Goal: Contribute content: Contribute content

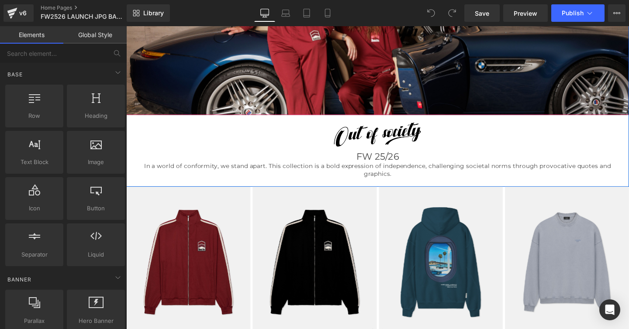
scroll to position [183, 0]
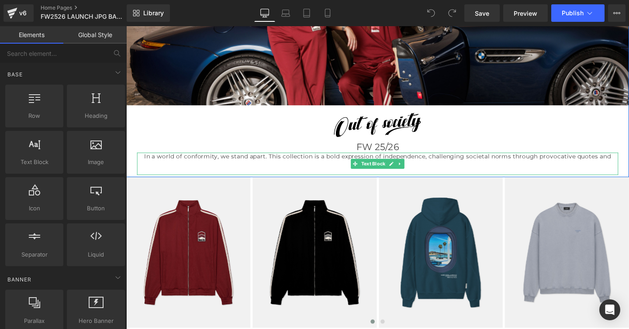
click at [317, 163] on span "In a world of conformity, we stand apart. This collection is a bold expression …" at bounding box center [390, 167] width 491 height 16
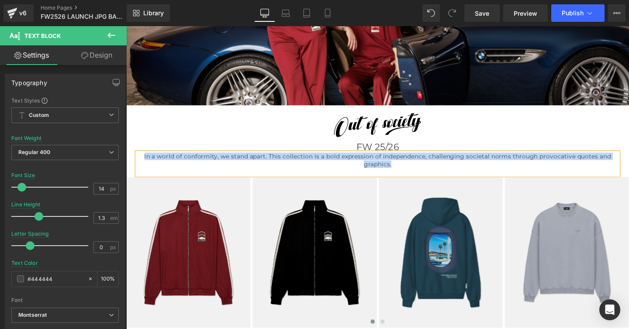
paste div
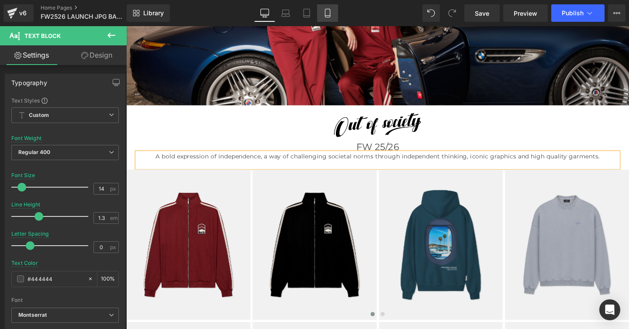
click at [327, 12] on icon at bounding box center [327, 13] width 9 height 9
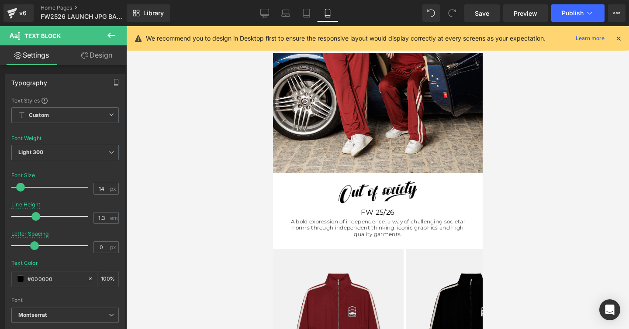
scroll to position [220, 0]
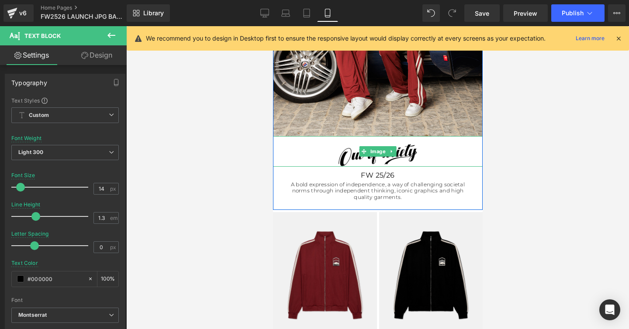
click at [350, 157] on img at bounding box center [378, 151] width 210 height 31
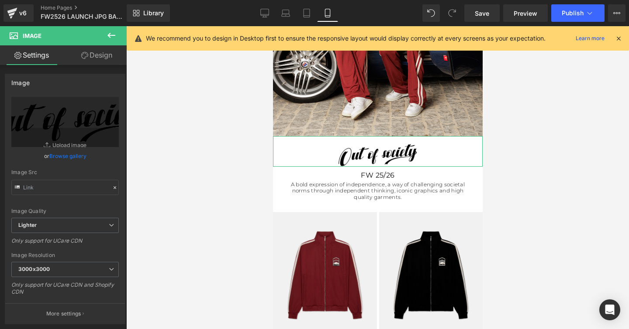
click at [100, 55] on link "Design" at bounding box center [96, 55] width 63 height 20
click at [0, 0] on div "Spacing" at bounding box center [0, 0] width 0 height 0
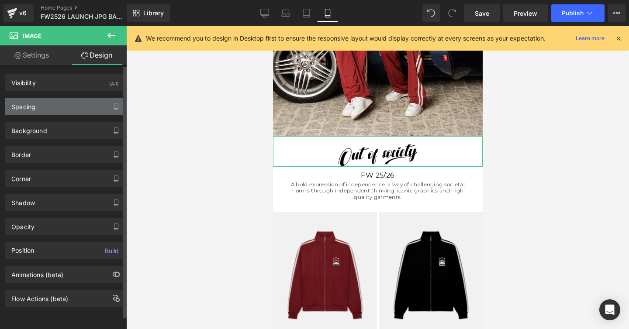
click at [22, 108] on div "Spacing" at bounding box center [23, 104] width 24 height 12
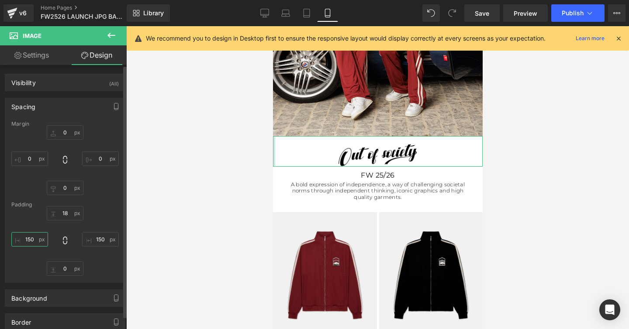
click at [30, 239] on input "text" at bounding box center [29, 239] width 37 height 14
click at [31, 239] on input "text" at bounding box center [29, 239] width 37 height 14
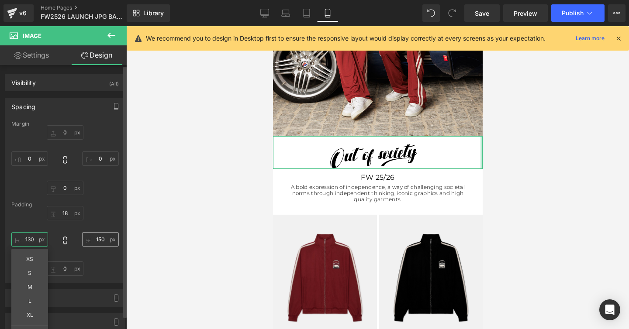
type input "130"
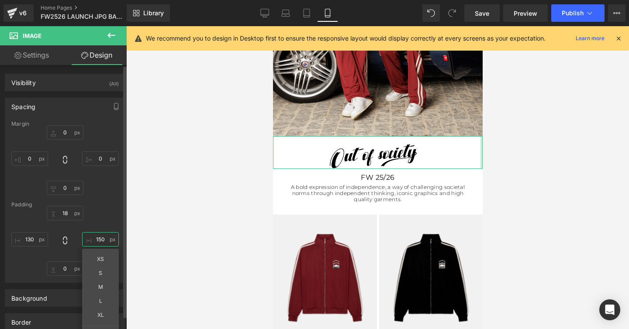
click at [98, 240] on input "text" at bounding box center [100, 239] width 37 height 14
click at [97, 239] on input "text" at bounding box center [100, 239] width 37 height 14
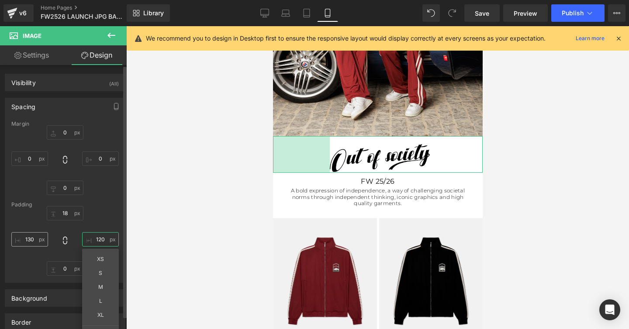
type input "120"
click at [32, 240] on input "130" at bounding box center [29, 239] width 37 height 14
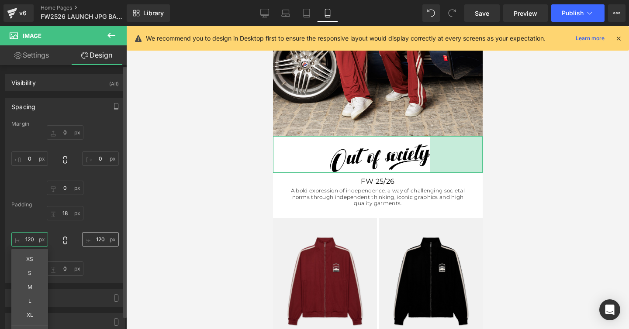
type input "120"
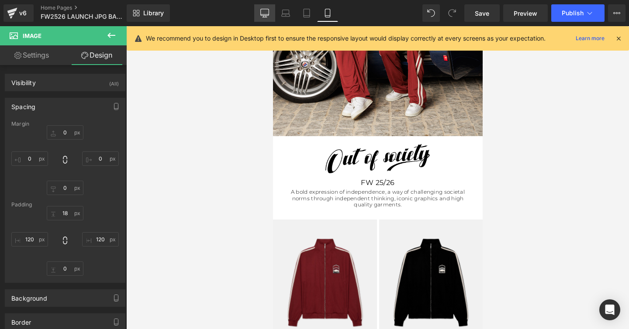
click at [266, 13] on icon at bounding box center [264, 13] width 9 height 9
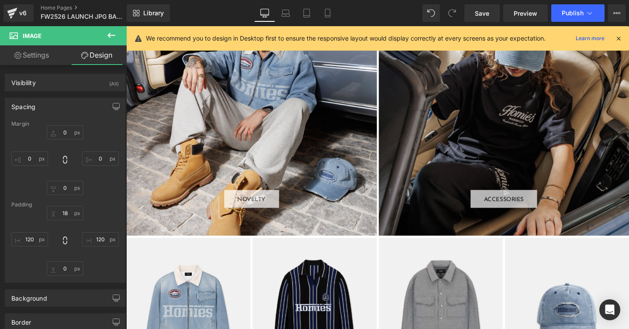
scroll to position [1299, 0]
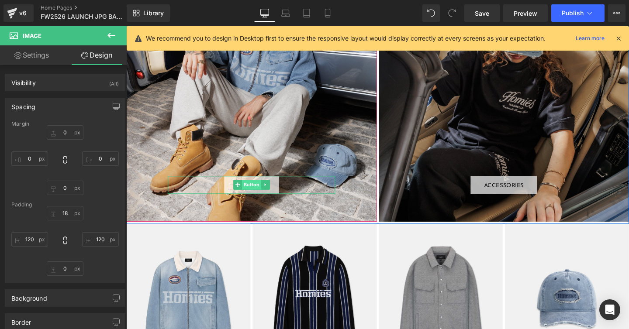
click at [255, 190] on span "Button" at bounding box center [258, 193] width 20 height 10
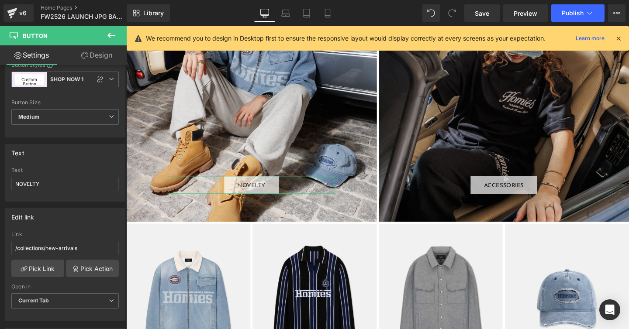
scroll to position [40, 0]
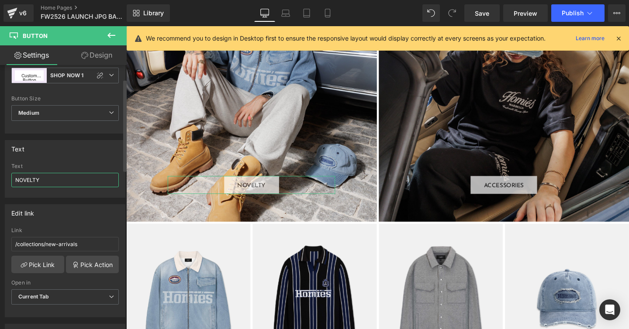
click at [65, 179] on input "NOVELTY" at bounding box center [64, 180] width 107 height 14
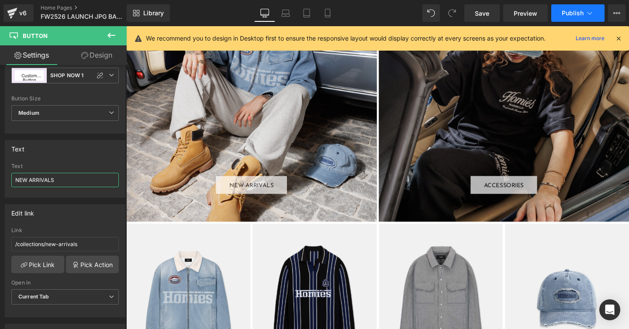
type input "NEW ARRIVALS"
click at [570, 13] on span "Publish" at bounding box center [573, 13] width 22 height 7
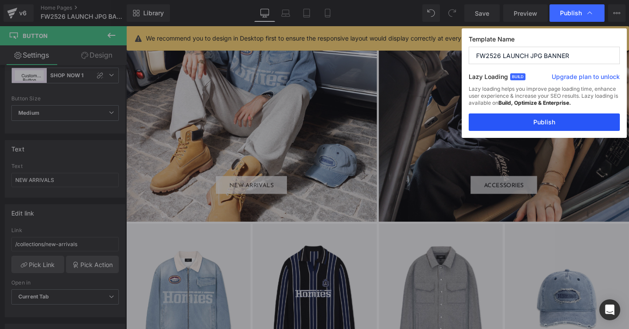
click at [535, 122] on button "Publish" at bounding box center [544, 122] width 151 height 17
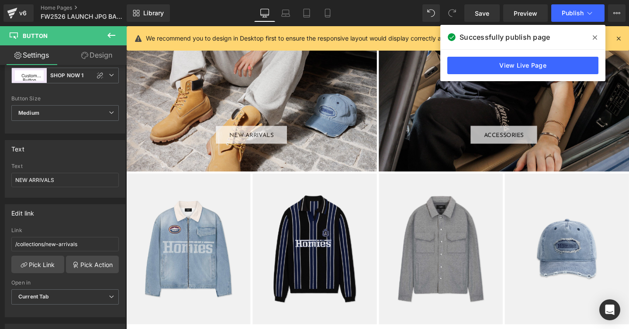
scroll to position [1350, 0]
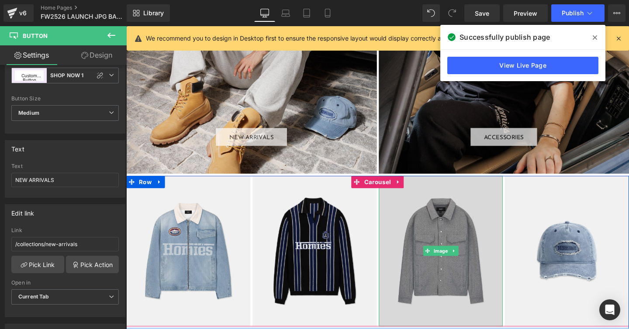
click at [443, 211] on img at bounding box center [457, 262] width 131 height 159
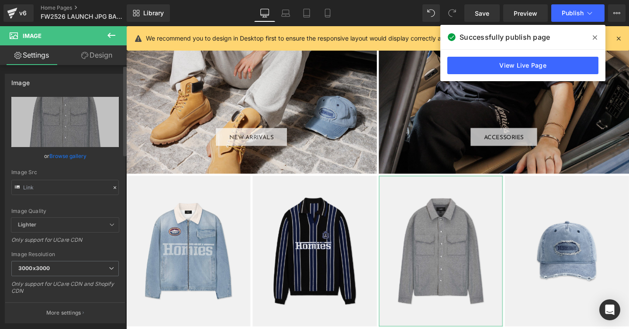
click at [60, 156] on link "Browse gallery" at bounding box center [67, 156] width 37 height 15
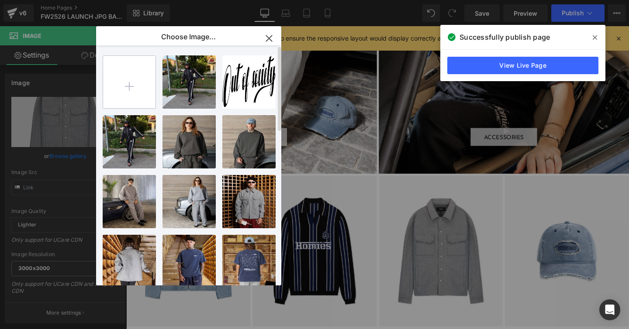
click at [129, 85] on input "file" at bounding box center [129, 82] width 52 height 52
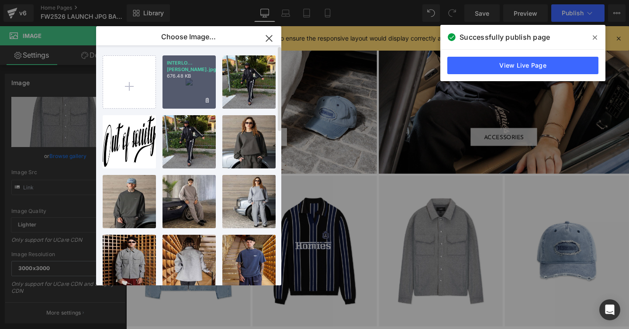
click at [180, 81] on div "INTERLO...[PERSON_NAME].jpg 676.48 KB" at bounding box center [189, 81] width 53 height 53
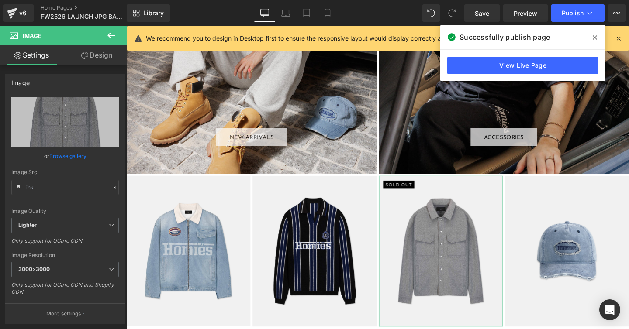
click at [102, 55] on link "Design" at bounding box center [96, 55] width 63 height 20
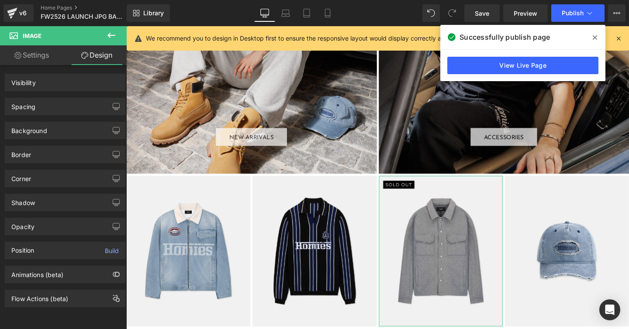
click at [102, 55] on link "Design" at bounding box center [96, 55] width 63 height 20
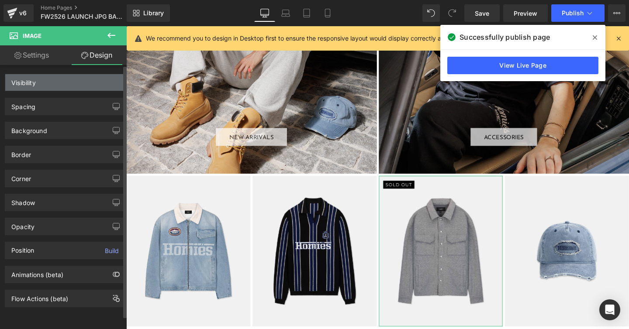
click at [37, 83] on div "Visibility" at bounding box center [65, 82] width 120 height 17
click at [29, 81] on div "Visibility" at bounding box center [23, 80] width 24 height 12
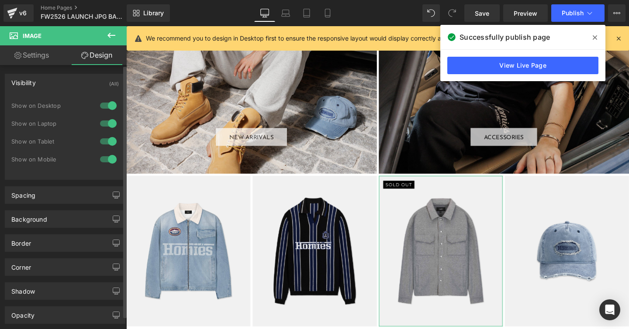
click at [107, 159] on div at bounding box center [108, 159] width 21 height 14
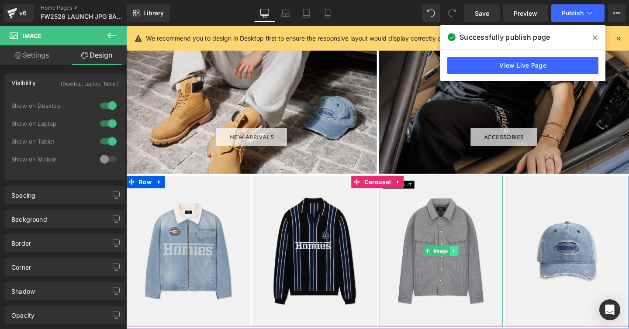
click at [470, 262] on icon at bounding box center [470, 262] width 1 height 3
click at [466, 263] on icon at bounding box center [466, 262] width 5 height 5
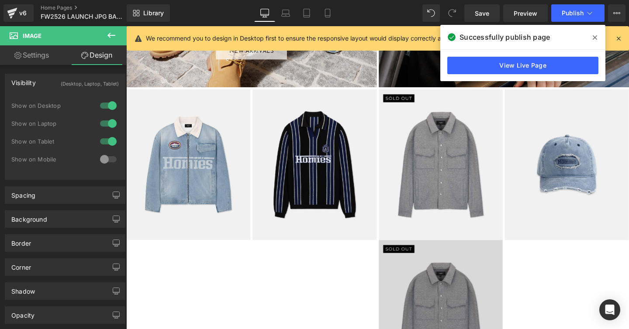
scroll to position [1422, 0]
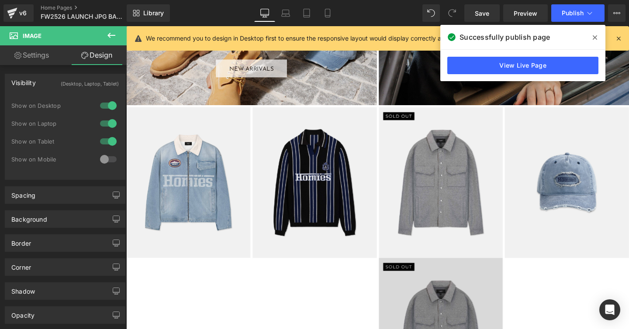
click at [437, 160] on img at bounding box center [457, 190] width 131 height 159
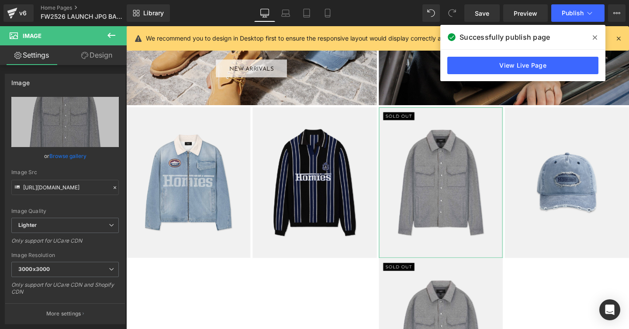
click at [100, 57] on link "Design" at bounding box center [96, 55] width 63 height 20
click at [0, 0] on div "Visibility" at bounding box center [0, 0] width 0 height 0
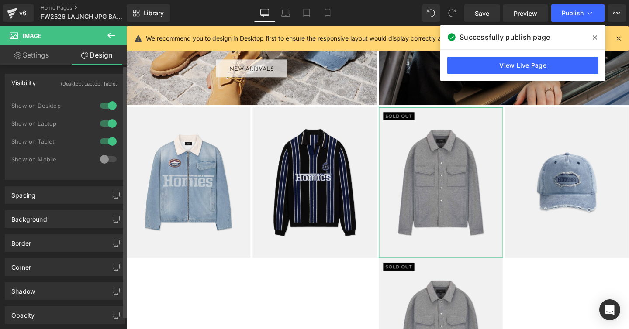
click at [101, 159] on div at bounding box center [108, 159] width 21 height 14
click at [102, 140] on div at bounding box center [108, 142] width 21 height 14
click at [102, 122] on div at bounding box center [108, 124] width 21 height 14
click at [102, 107] on div at bounding box center [108, 106] width 21 height 14
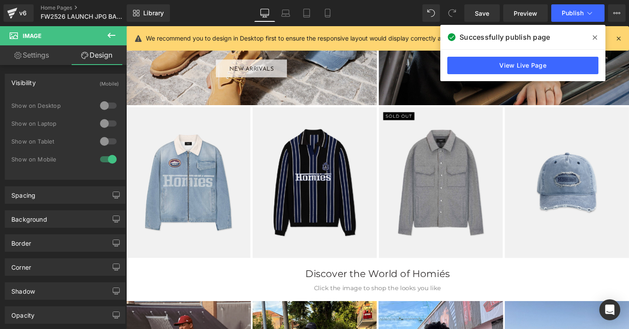
click at [106, 35] on icon at bounding box center [111, 35] width 10 height 10
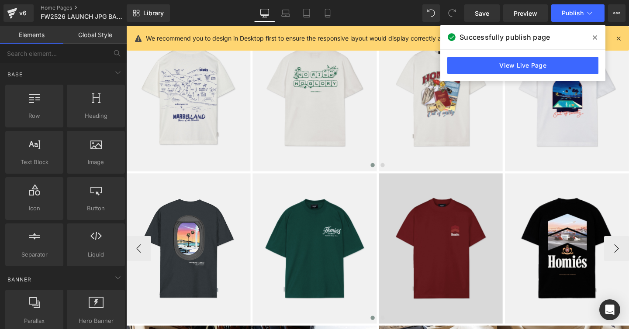
scroll to position [951, 0]
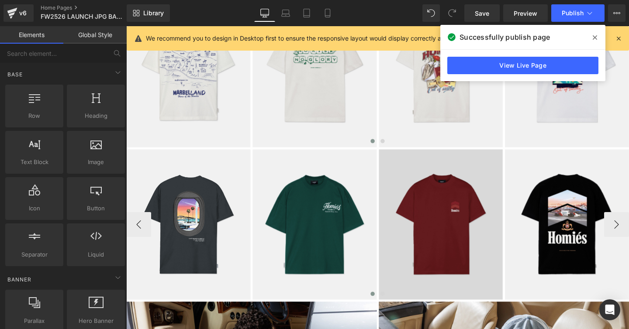
click at [415, 184] on img at bounding box center [457, 235] width 131 height 159
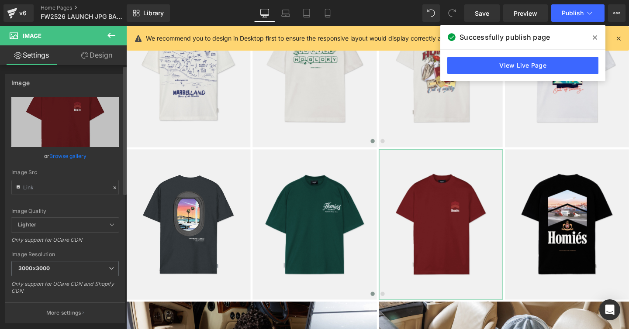
click at [62, 157] on link "Browse gallery" at bounding box center [67, 156] width 37 height 15
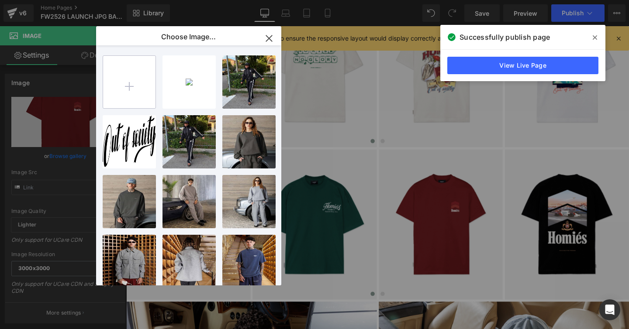
click at [127, 87] on input "file" at bounding box center [129, 82] width 52 height 52
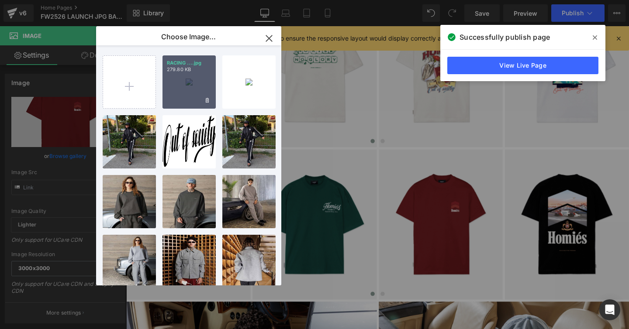
click at [176, 92] on div "RACING ....jpg 279.80 KB" at bounding box center [189, 81] width 53 height 53
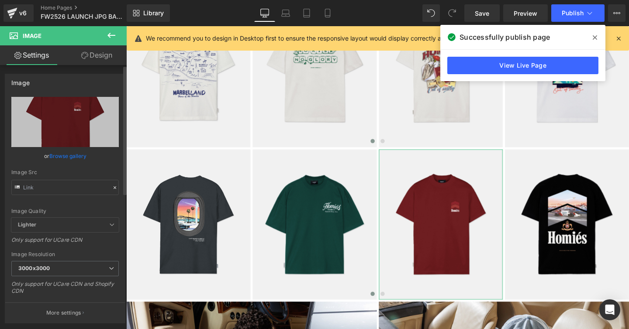
click at [63, 154] on link "Browse gallery" at bounding box center [67, 156] width 37 height 15
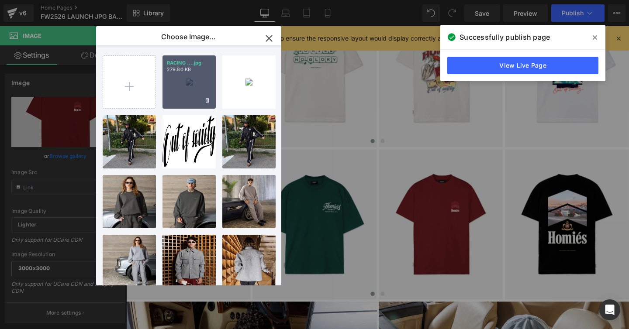
click at [178, 78] on div "RACING ....jpg 279.80 KB" at bounding box center [189, 81] width 53 height 53
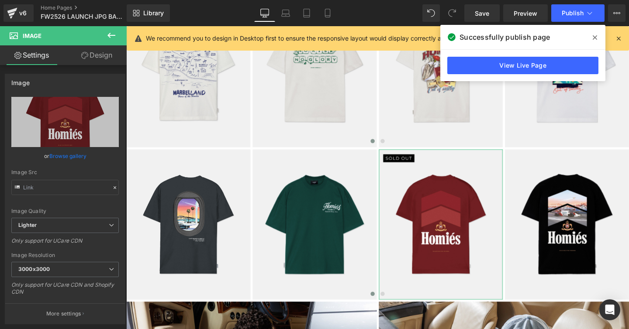
click at [104, 58] on link "Design" at bounding box center [96, 55] width 63 height 20
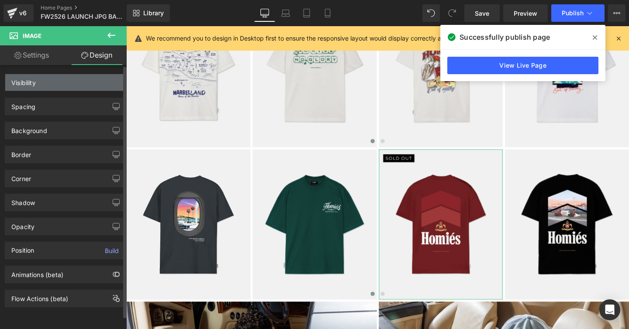
click at [29, 81] on div "Visibility" at bounding box center [23, 80] width 24 height 12
click at [26, 82] on div "Visibility" at bounding box center [23, 80] width 24 height 12
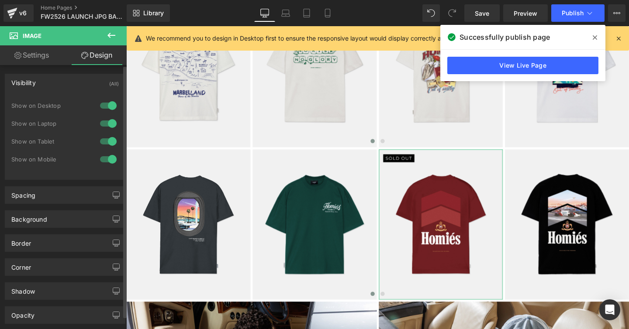
click at [102, 159] on div at bounding box center [108, 159] width 21 height 14
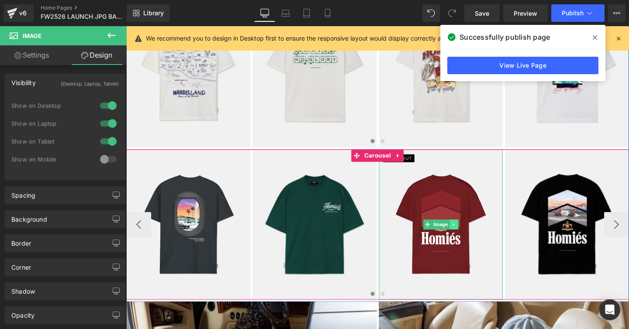
click at [470, 235] on icon at bounding box center [470, 235] width 1 height 3
click at [466, 234] on icon at bounding box center [466, 234] width 5 height 5
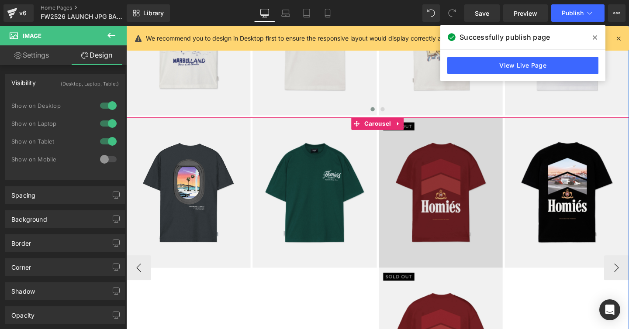
scroll to position [974, 0]
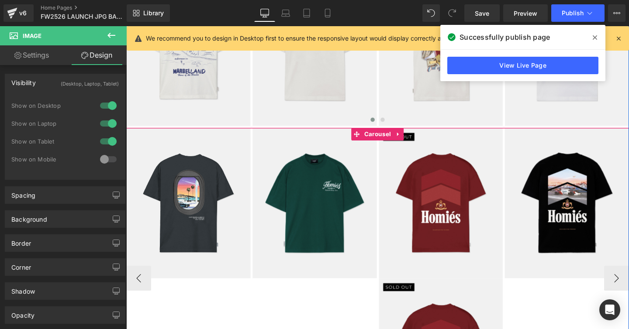
click at [425, 176] on img at bounding box center [457, 212] width 131 height 159
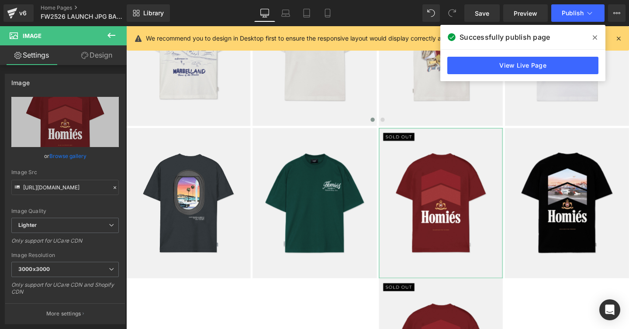
click at [99, 55] on link "Design" at bounding box center [96, 55] width 63 height 20
click at [0, 0] on div "Visibility" at bounding box center [0, 0] width 0 height 0
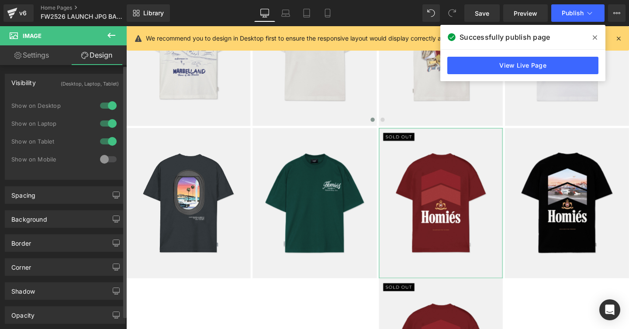
click at [26, 82] on div "Visibility" at bounding box center [23, 80] width 24 height 12
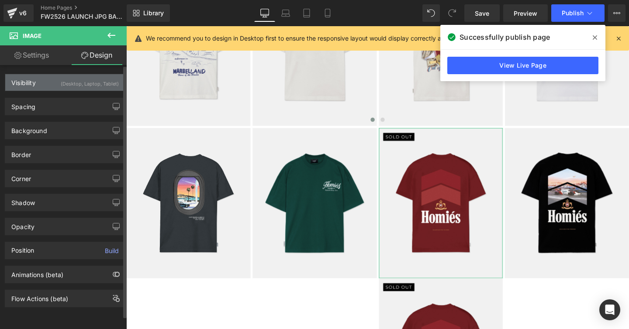
click at [34, 75] on div "Visibility" at bounding box center [23, 80] width 24 height 12
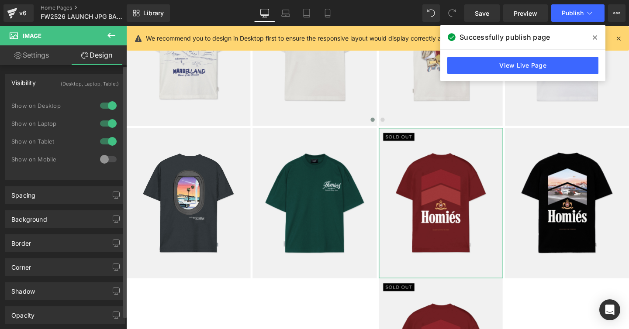
click at [104, 158] on div at bounding box center [108, 159] width 21 height 14
click at [103, 141] on div at bounding box center [108, 142] width 21 height 14
click at [103, 124] on div at bounding box center [108, 124] width 21 height 14
click at [102, 102] on div at bounding box center [108, 106] width 21 height 14
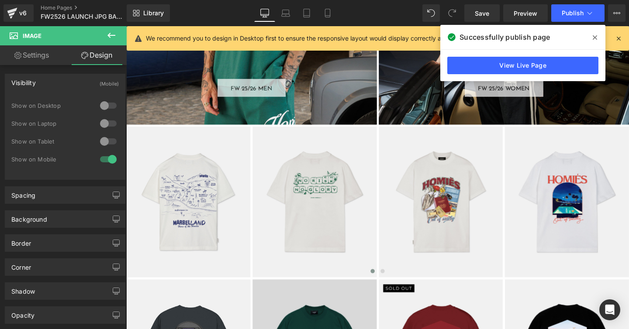
scroll to position [825, 0]
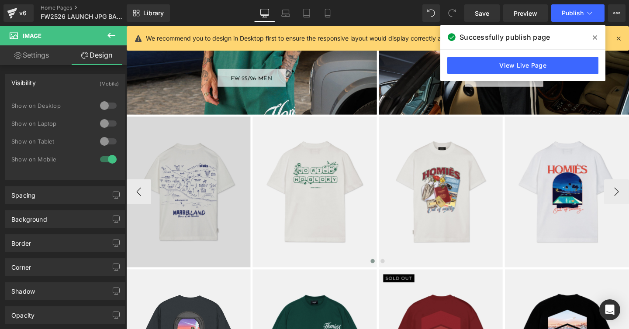
click at [175, 190] on img at bounding box center [191, 200] width 131 height 159
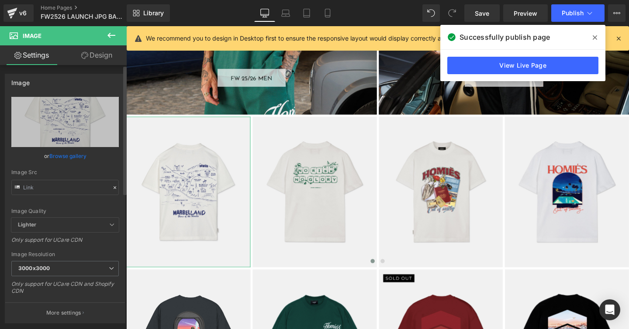
click at [69, 158] on link "Browse gallery" at bounding box center [67, 156] width 37 height 15
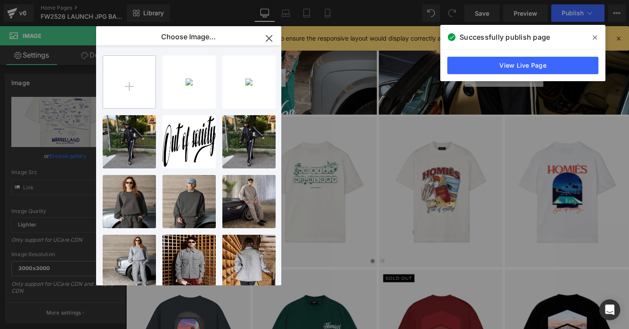
click at [127, 86] on input "file" at bounding box center [129, 82] width 52 height 52
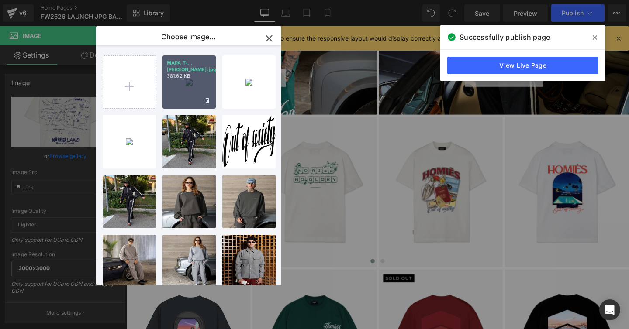
click at [174, 85] on div "MAPA T-...[PERSON_NAME].jpg 381.62 KB" at bounding box center [189, 81] width 53 height 53
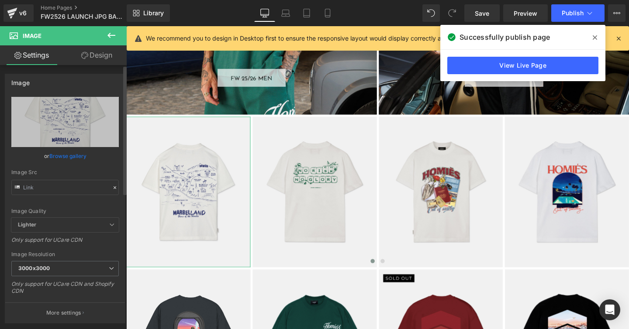
click at [59, 152] on link "Browse gallery" at bounding box center [67, 156] width 37 height 15
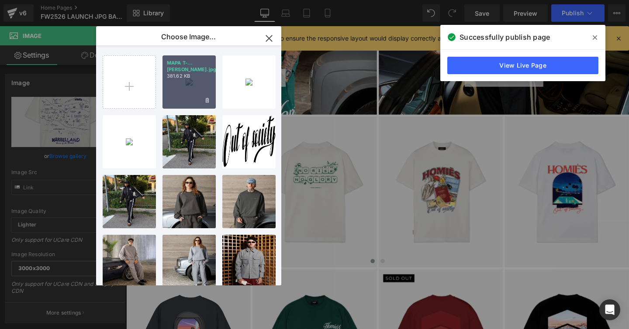
click at [176, 90] on div "MAPA T-...[PERSON_NAME].jpg 381.62 KB" at bounding box center [189, 81] width 53 height 53
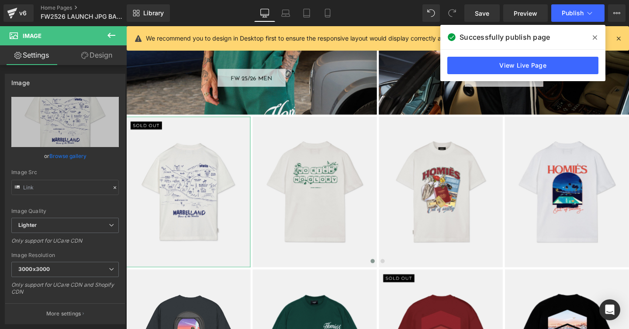
click at [98, 56] on link "Design" at bounding box center [96, 55] width 63 height 20
click at [0, 0] on div "Visibility" at bounding box center [0, 0] width 0 height 0
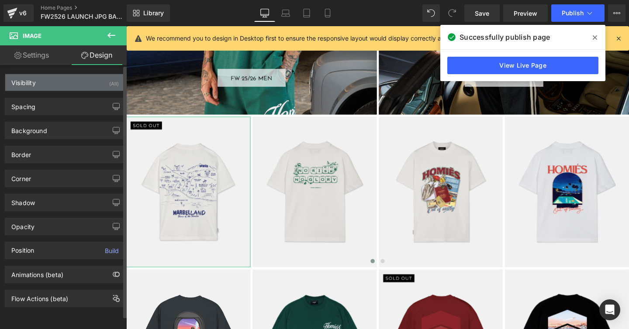
click at [25, 81] on div "Visibility" at bounding box center [23, 80] width 24 height 12
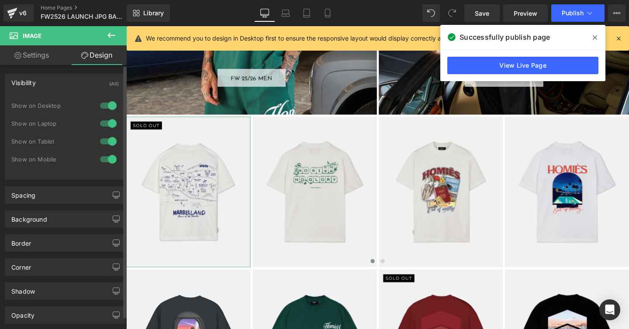
click at [104, 159] on div at bounding box center [108, 159] width 21 height 14
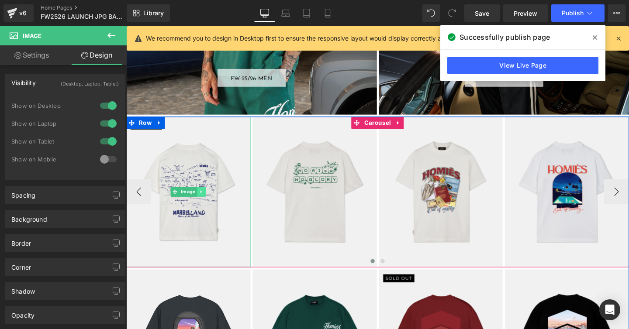
click at [204, 201] on icon at bounding box center [204, 200] width 1 height 3
click at [199, 201] on icon at bounding box center [200, 200] width 5 height 5
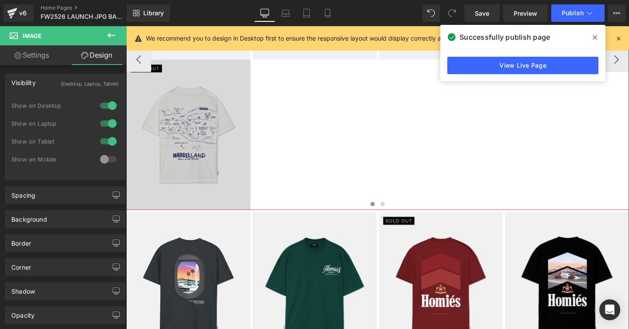
scroll to position [1044, 0]
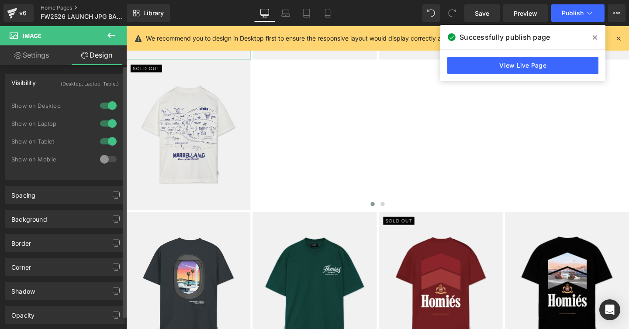
click at [100, 161] on div at bounding box center [108, 159] width 21 height 14
click at [100, 145] on div at bounding box center [108, 142] width 21 height 14
click at [100, 128] on div at bounding box center [108, 124] width 21 height 14
click at [101, 109] on div at bounding box center [108, 106] width 21 height 14
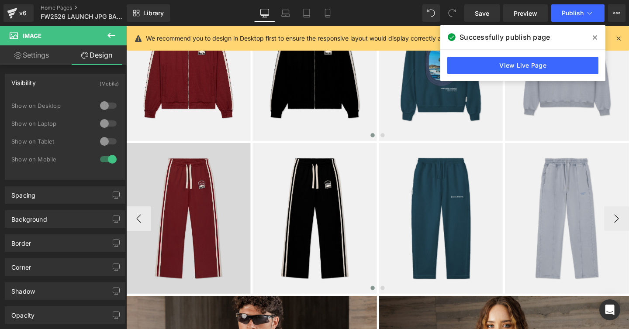
scroll to position [383, 0]
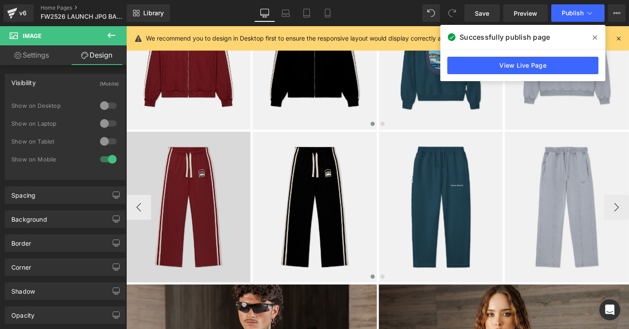
click at [182, 168] on img at bounding box center [191, 216] width 131 height 159
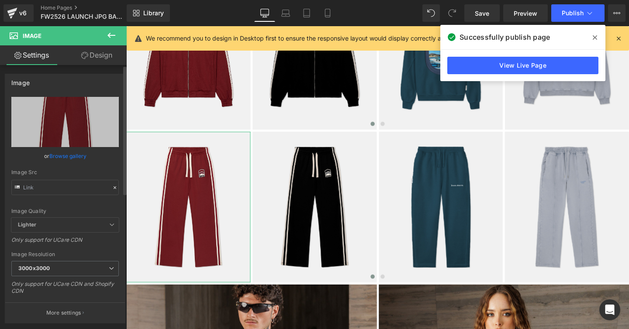
click at [56, 155] on link "Browse gallery" at bounding box center [67, 156] width 37 height 15
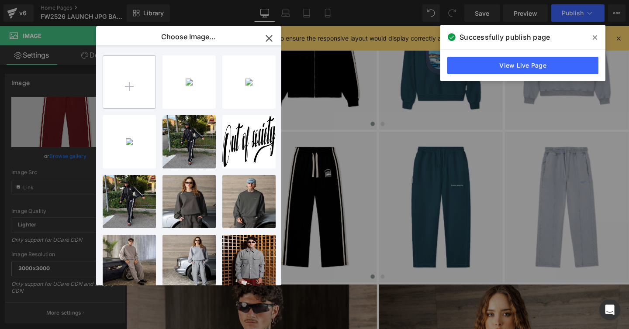
click at [129, 89] on input "file" at bounding box center [129, 82] width 52 height 52
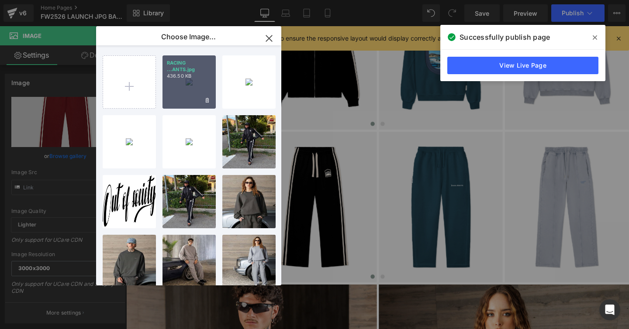
click at [177, 96] on div "RACING ...ANTS.jpg 436.50 KB" at bounding box center [189, 81] width 53 height 53
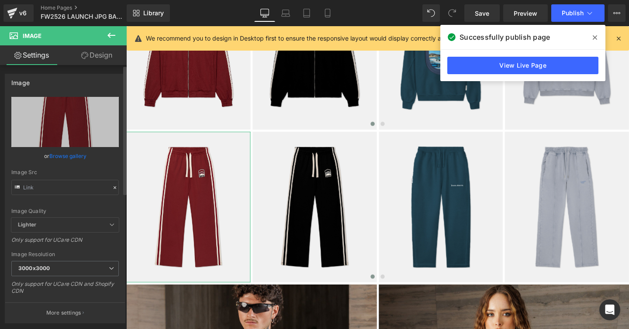
click at [63, 156] on link "Browse gallery" at bounding box center [67, 156] width 37 height 15
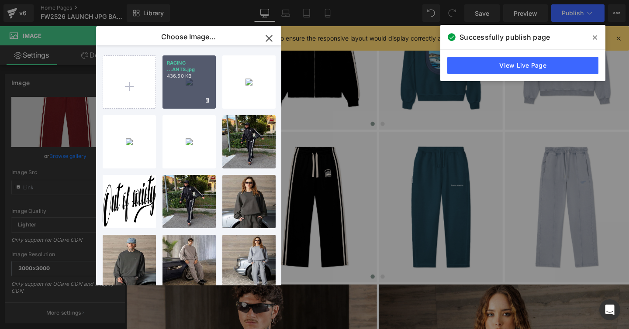
drag, startPoint x: 173, startPoint y: 78, endPoint x: 37, endPoint y: 64, distance: 136.5
click at [173, 78] on p "436.50 KB" at bounding box center [189, 76] width 45 height 7
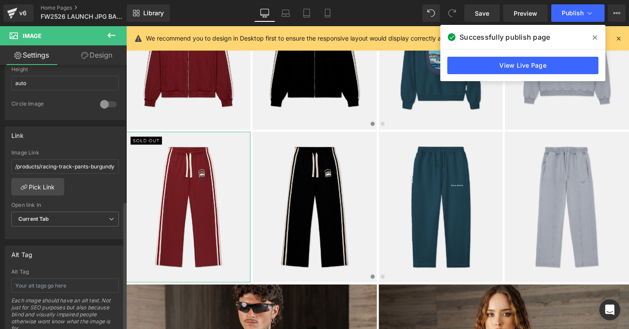
scroll to position [325, 0]
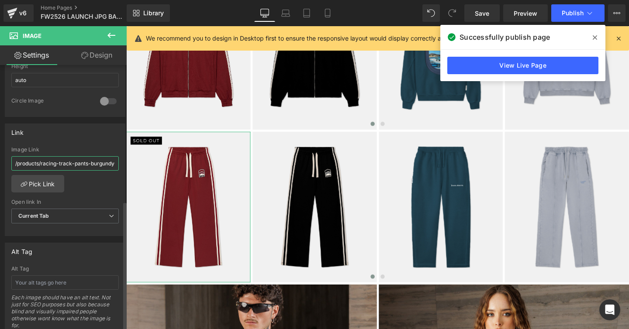
click at [69, 165] on input "/products/racing-track-pants-burgundy-1" at bounding box center [64, 163] width 107 height 14
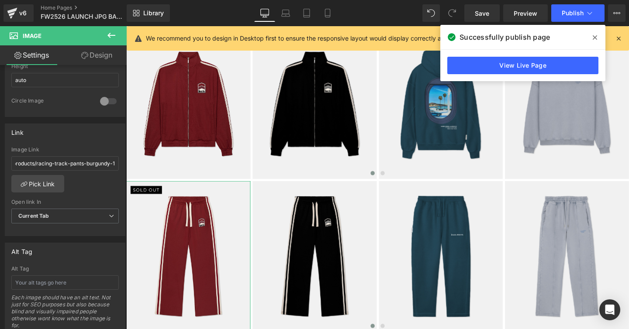
scroll to position [0, 0]
click at [96, 56] on link "Design" at bounding box center [96, 55] width 63 height 20
click at [0, 0] on div "Visibility" at bounding box center [0, 0] width 0 height 0
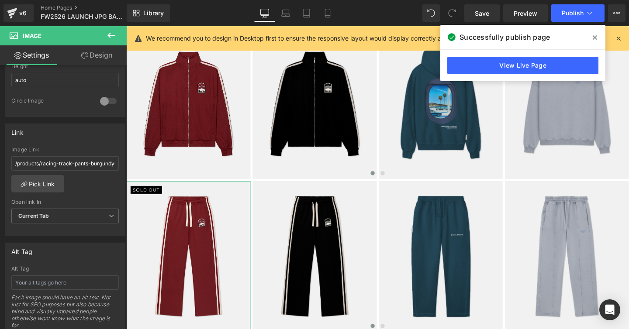
click at [0, 0] on div "Visibility" at bounding box center [0, 0] width 0 height 0
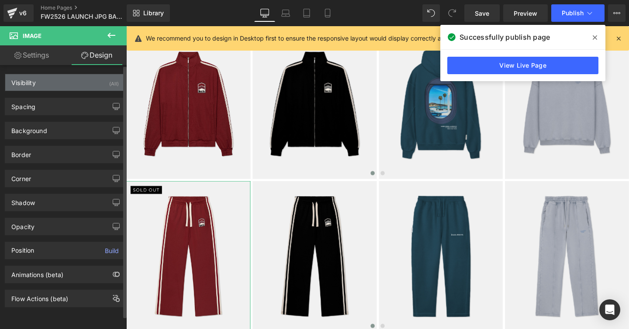
click at [22, 83] on div "Visibility" at bounding box center [23, 80] width 24 height 12
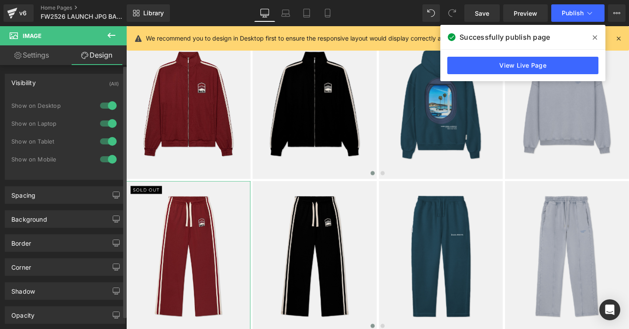
click at [104, 160] on div at bounding box center [108, 159] width 21 height 14
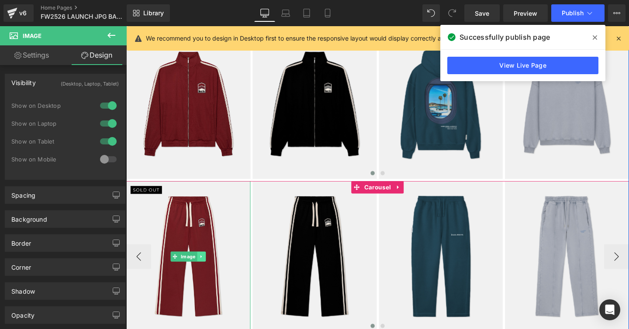
click at [203, 269] on icon at bounding box center [205, 268] width 5 height 5
click at [200, 269] on icon at bounding box center [200, 268] width 5 height 5
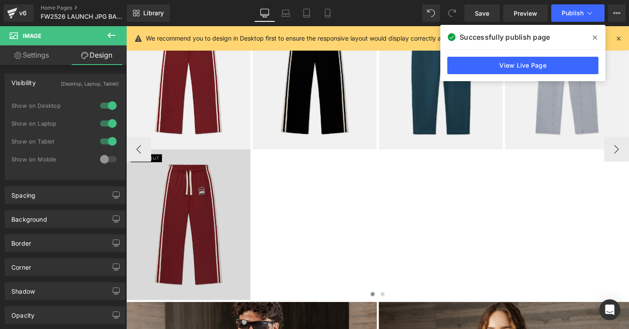
scroll to position [512, 0]
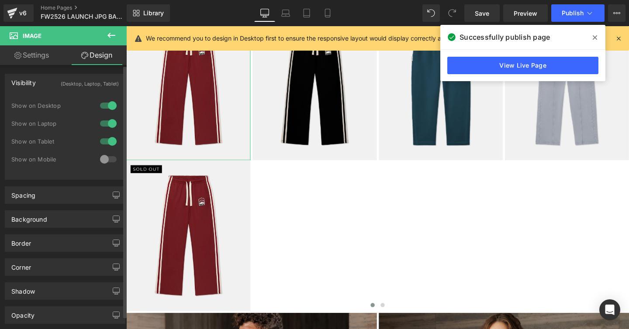
click at [101, 157] on div at bounding box center [108, 159] width 21 height 14
click at [103, 142] on div at bounding box center [108, 142] width 21 height 14
click at [103, 124] on div at bounding box center [108, 124] width 21 height 14
click at [103, 106] on div at bounding box center [108, 106] width 21 height 14
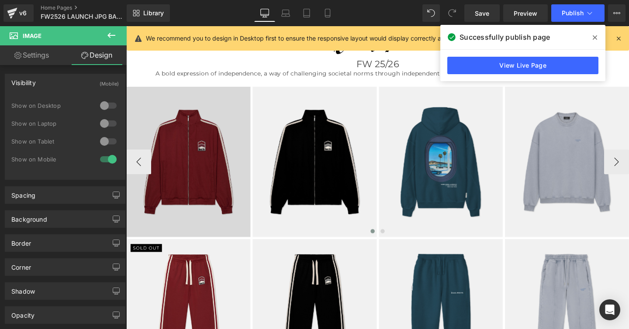
scroll to position [264, 0]
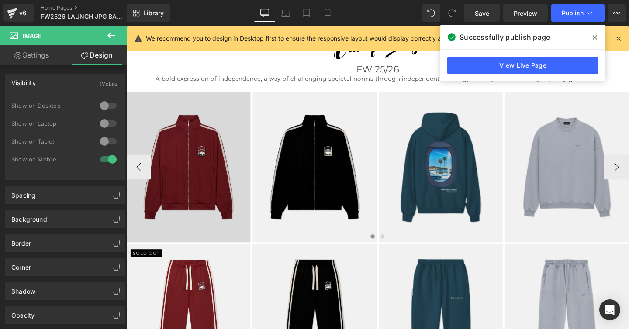
click at [177, 143] on img at bounding box center [191, 175] width 131 height 159
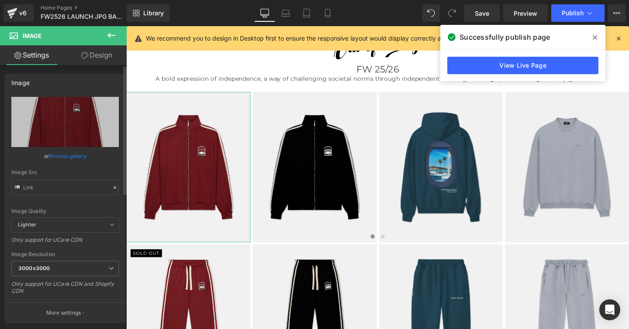
click at [62, 157] on link "Browse gallery" at bounding box center [67, 156] width 37 height 15
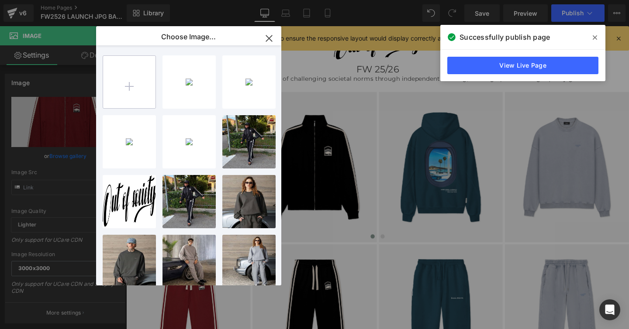
click at [131, 84] on input "file" at bounding box center [129, 82] width 52 height 52
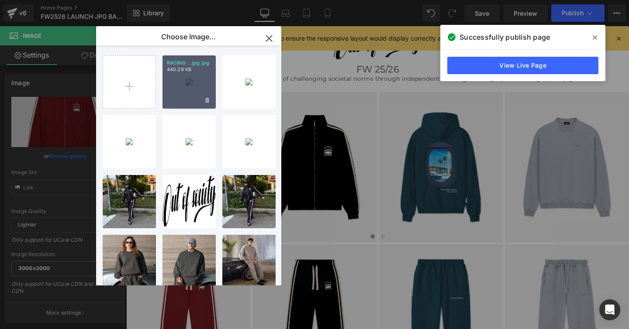
click at [173, 100] on div "RACING ...jpg.jpg 440.29 KB" at bounding box center [189, 81] width 53 height 53
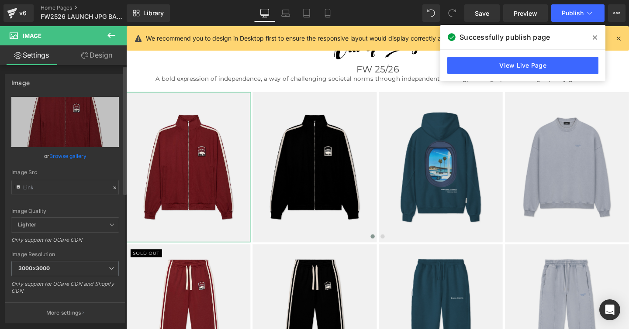
click at [65, 156] on link "Browse gallery" at bounding box center [67, 156] width 37 height 15
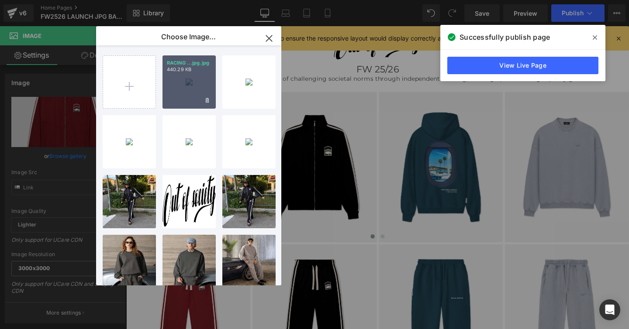
drag, startPoint x: 172, startPoint y: 95, endPoint x: 23, endPoint y: 105, distance: 149.7
click at [172, 95] on div "RACING ...jpg.jpg 440.29 KB" at bounding box center [189, 81] width 53 height 53
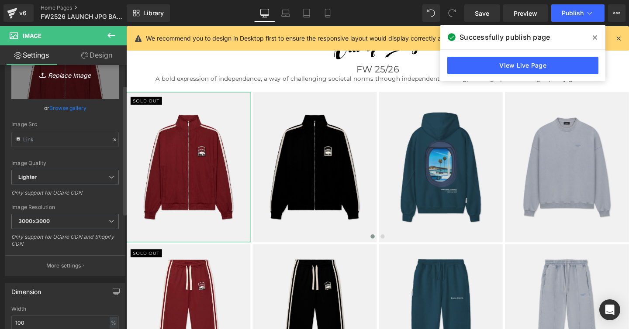
scroll to position [31, 0]
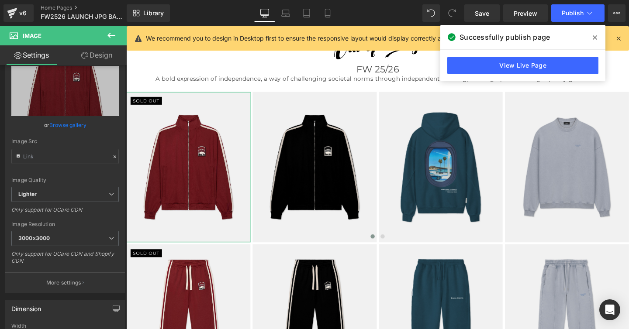
click at [104, 55] on link "Design" at bounding box center [96, 55] width 63 height 20
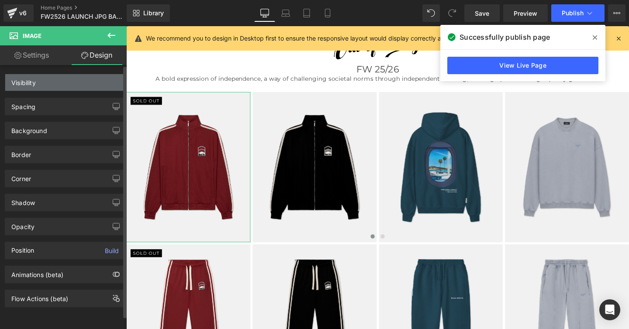
click at [38, 83] on div "Visibility" at bounding box center [65, 82] width 120 height 17
click at [23, 80] on div "Visibility" at bounding box center [23, 80] width 24 height 12
click at [26, 82] on div "Visibility" at bounding box center [23, 80] width 24 height 12
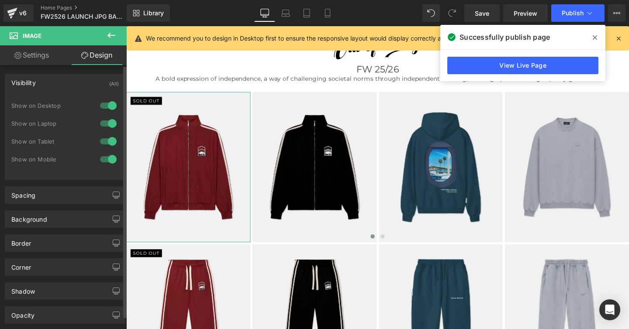
click at [101, 159] on div at bounding box center [108, 159] width 21 height 14
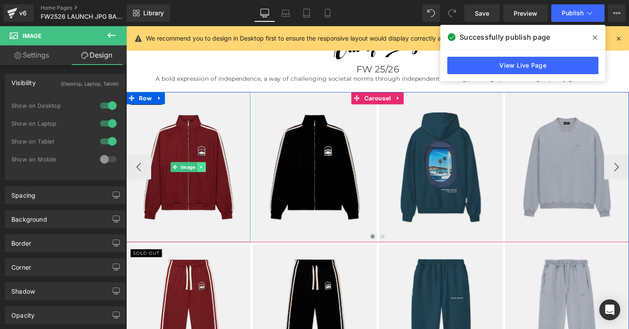
click at [203, 175] on icon at bounding box center [205, 174] width 5 height 5
click at [200, 175] on icon at bounding box center [200, 174] width 5 height 5
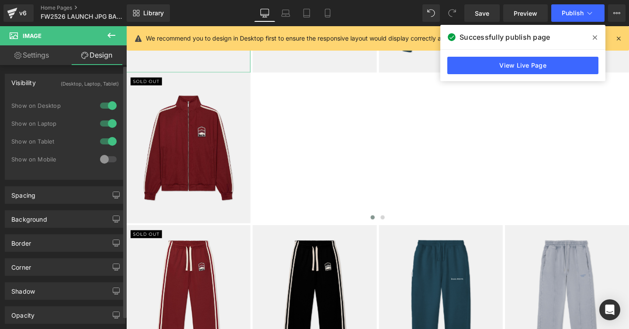
scroll to position [457, 0]
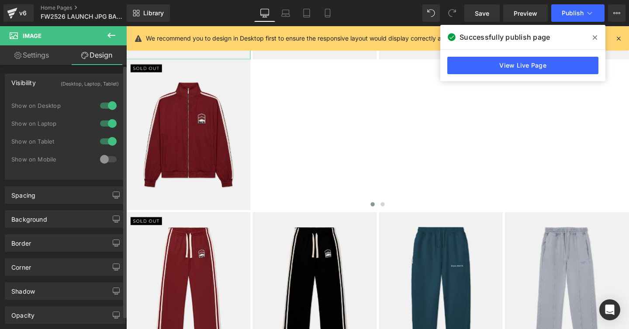
click at [100, 159] on div at bounding box center [108, 159] width 21 height 14
click at [102, 142] on div at bounding box center [108, 142] width 21 height 14
click at [104, 121] on div at bounding box center [108, 124] width 21 height 14
click at [104, 103] on div at bounding box center [108, 106] width 21 height 14
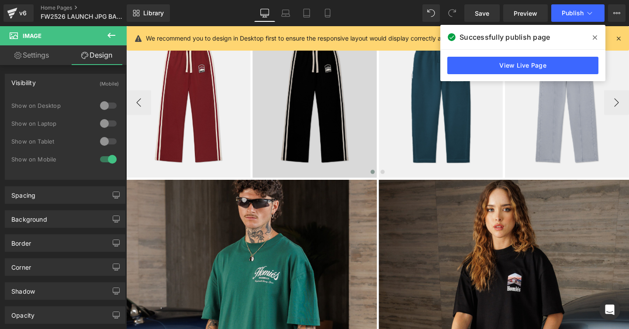
scroll to position [461, 0]
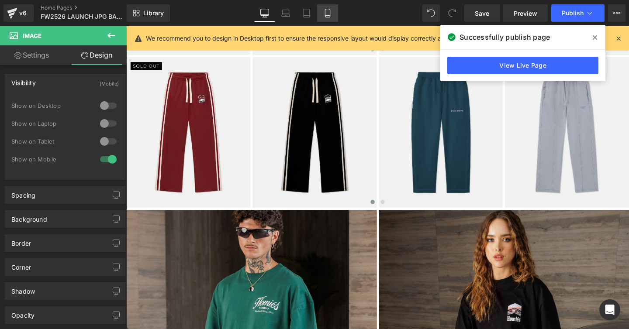
click at [328, 13] on icon at bounding box center [327, 13] width 9 height 9
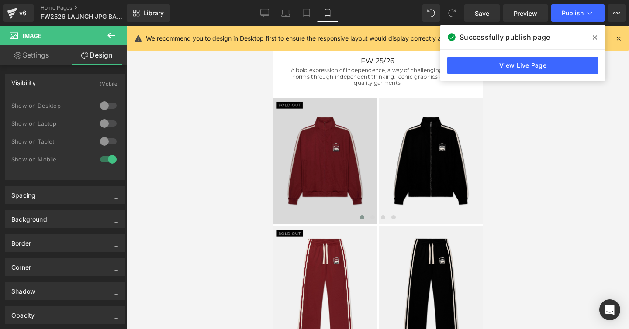
scroll to position [338, 0]
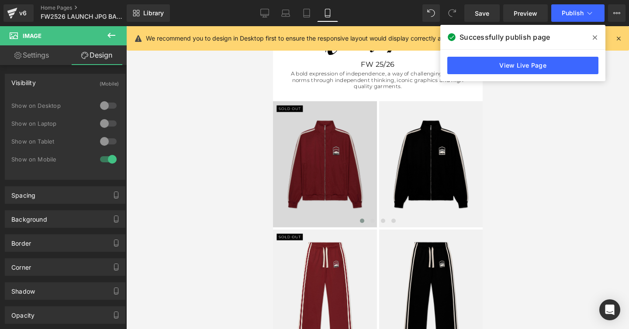
click at [312, 143] on img at bounding box center [325, 164] width 104 height 126
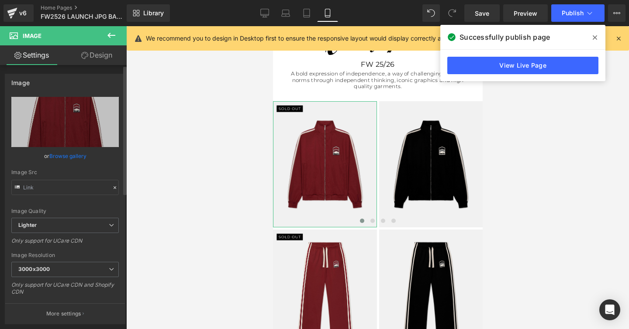
click at [67, 155] on link "Browse gallery" at bounding box center [67, 156] width 37 height 15
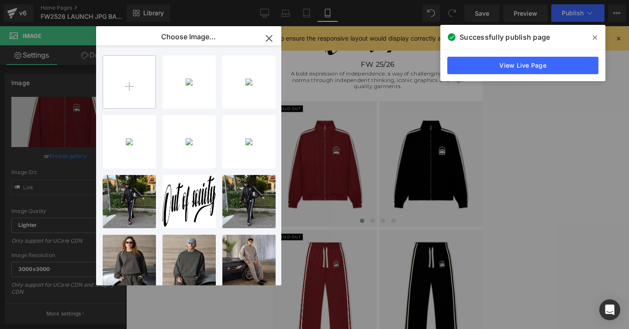
click at [128, 85] on input "file" at bounding box center [129, 82] width 52 height 52
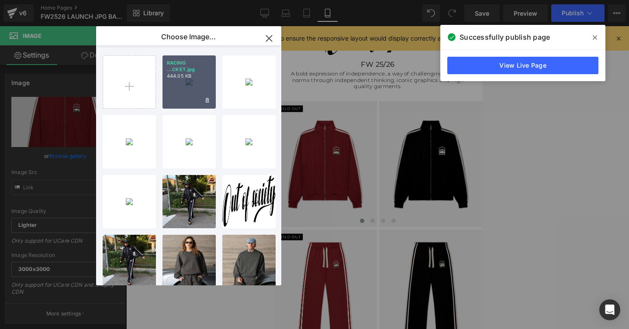
click at [176, 83] on div "RACING ...CKET.jpg 444.05 KB" at bounding box center [189, 81] width 53 height 53
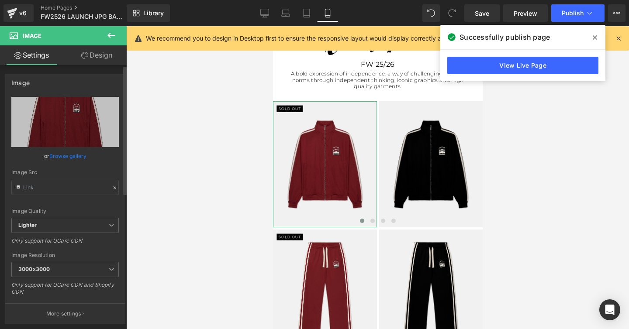
click at [66, 156] on link "Browse gallery" at bounding box center [67, 156] width 37 height 15
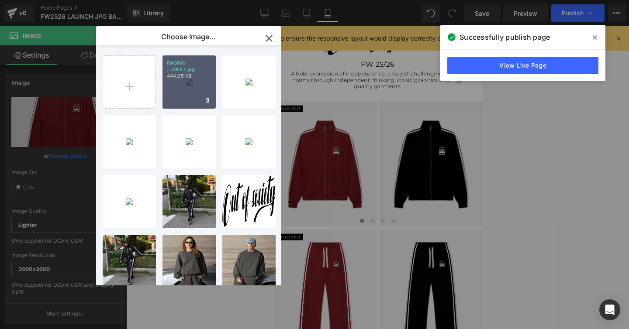
click at [187, 84] on div "RACING ...CKET.jpg 444.05 KB" at bounding box center [189, 81] width 53 height 53
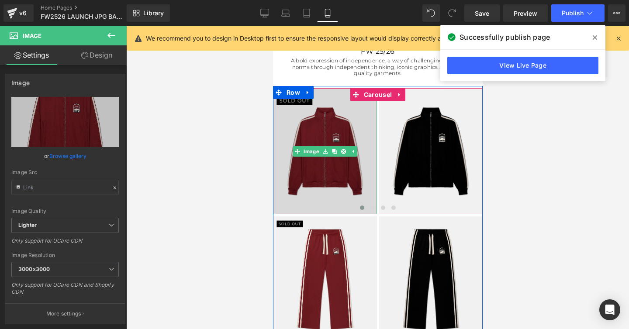
scroll to position [351, 0]
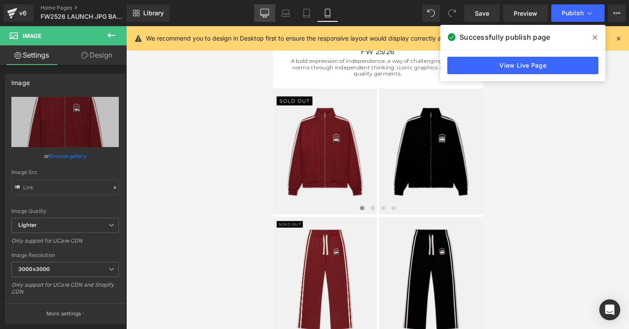
click at [262, 15] on icon at bounding box center [265, 12] width 8 height 7
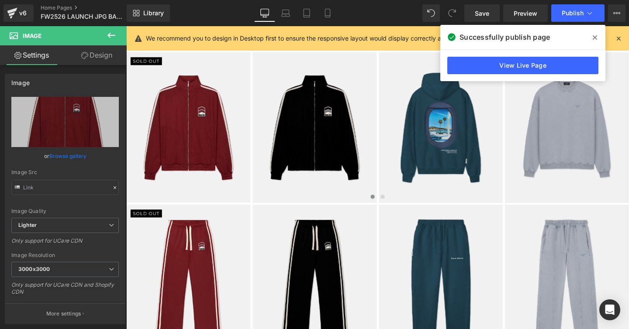
scroll to position [306, 0]
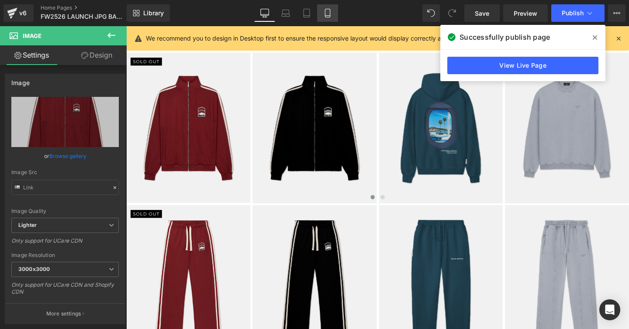
click at [328, 14] on icon at bounding box center [327, 13] width 9 height 9
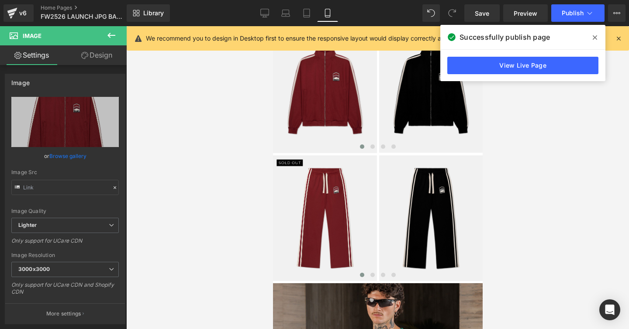
scroll to position [425, 0]
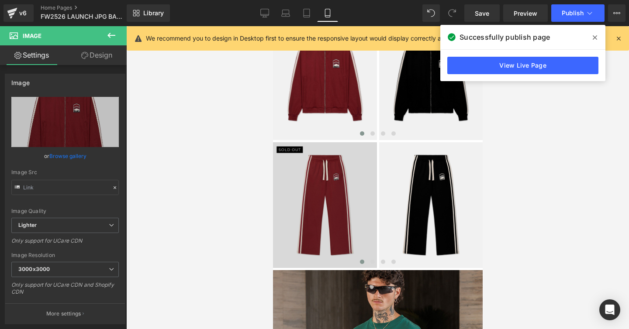
click at [306, 184] on img at bounding box center [325, 205] width 104 height 126
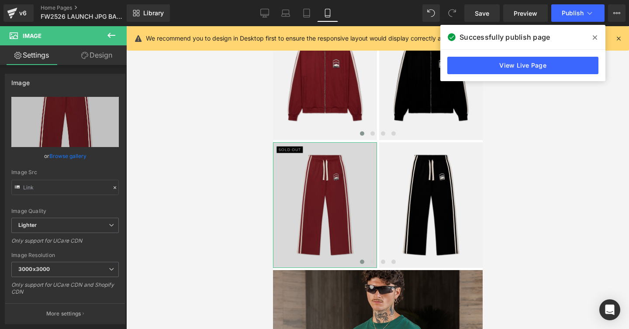
click at [63, 156] on link "Browse gallery" at bounding box center [67, 156] width 37 height 15
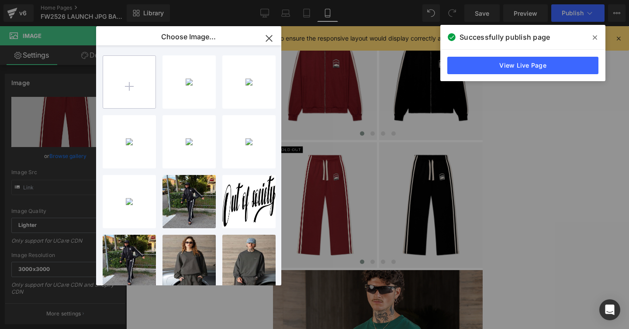
click at [131, 88] on input "file" at bounding box center [129, 82] width 52 height 52
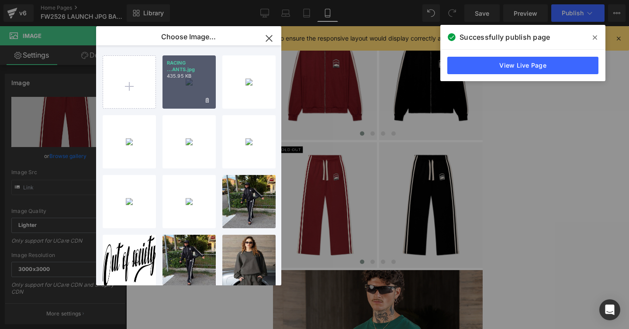
click at [183, 85] on div "RACING ...ANTS.jpg 435.95 KB" at bounding box center [189, 81] width 53 height 53
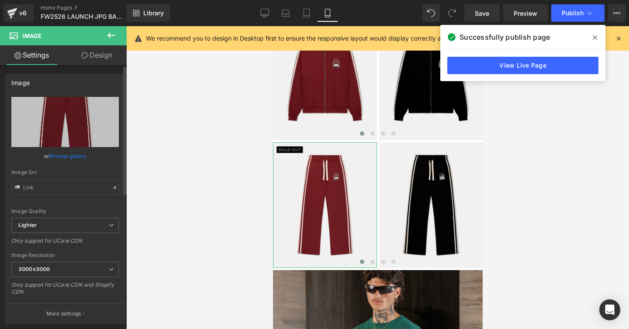
click at [64, 155] on link "Browse gallery" at bounding box center [67, 156] width 37 height 15
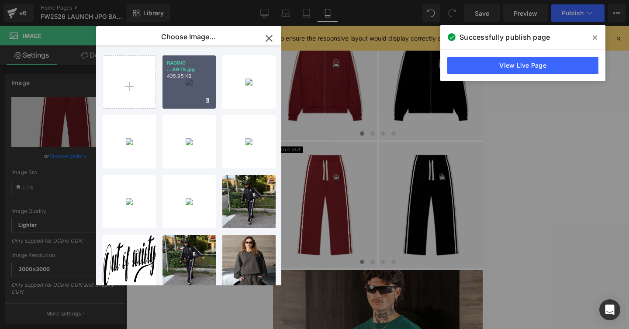
click at [179, 68] on p "RACING ...ANTS.jpg" at bounding box center [189, 66] width 45 height 13
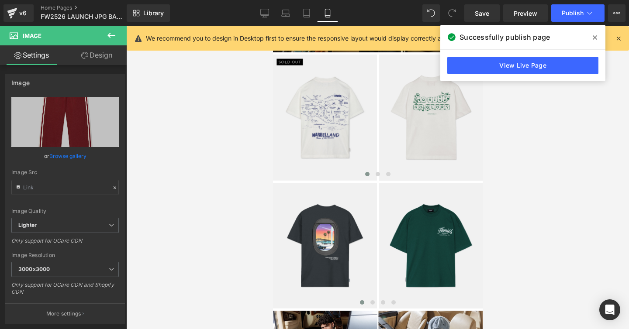
scroll to position [1068, 0]
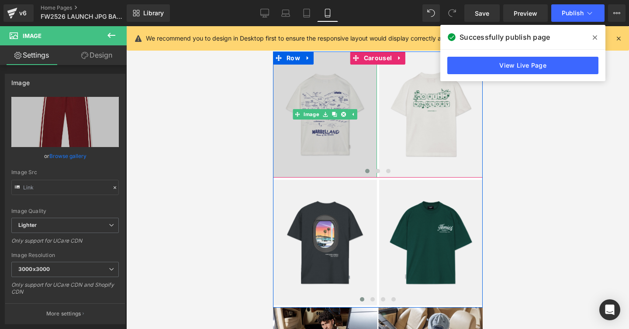
click at [304, 79] on img at bounding box center [325, 115] width 104 height 126
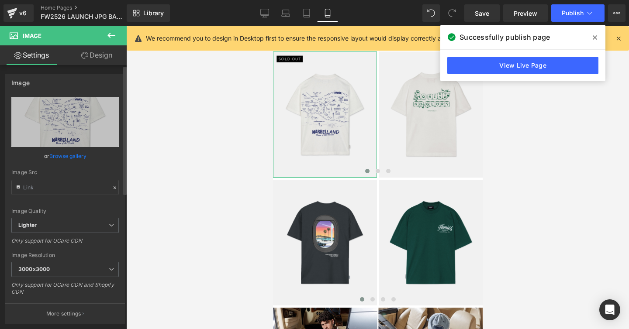
click at [59, 157] on link "Browse gallery" at bounding box center [67, 156] width 37 height 15
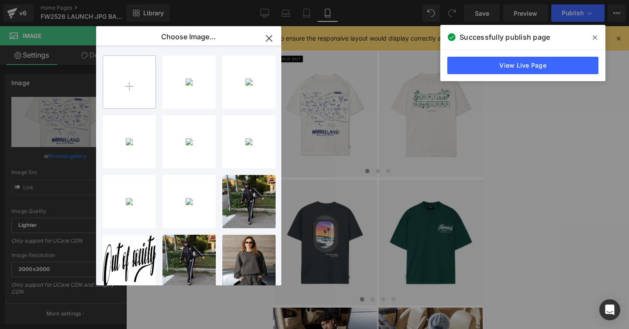
click at [128, 85] on input "file" at bounding box center [129, 82] width 52 height 52
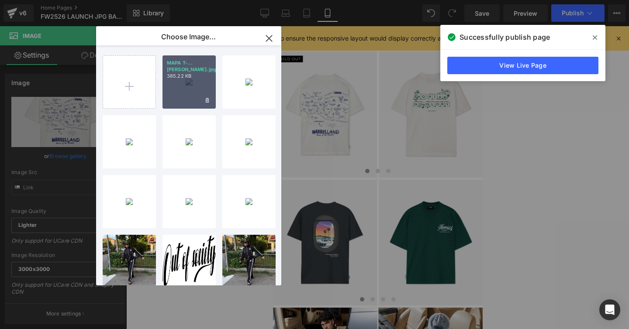
click at [180, 89] on div "MAPA T-...[PERSON_NAME].jpg 385.22 KB" at bounding box center [189, 81] width 53 height 53
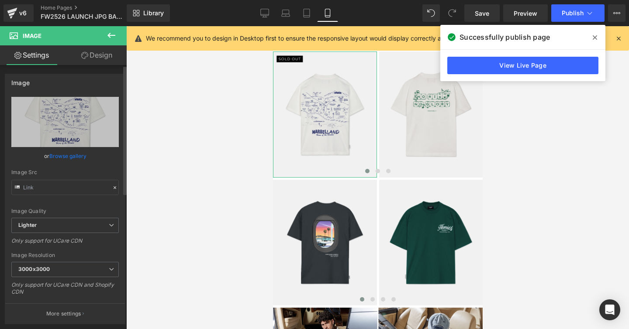
click at [76, 157] on link "Browse gallery" at bounding box center [67, 156] width 37 height 15
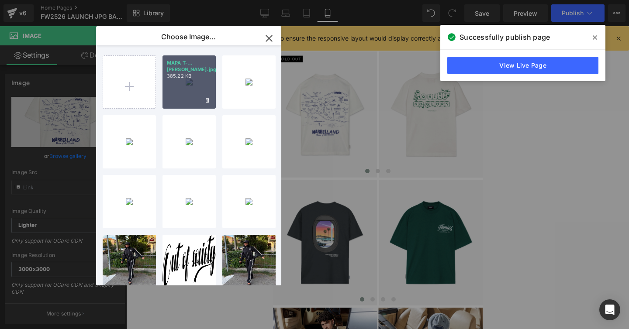
click at [182, 85] on div "MAPA T-...[PERSON_NAME].jpg 385.22 KB" at bounding box center [189, 81] width 53 height 53
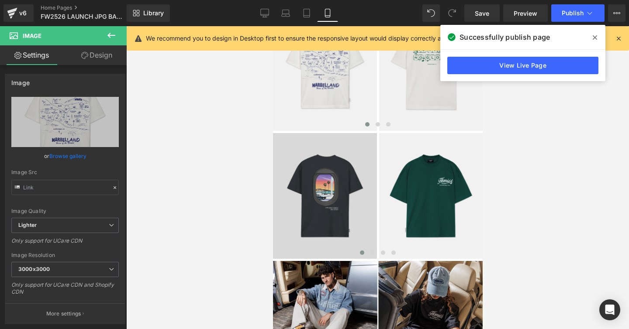
scroll to position [1135, 0]
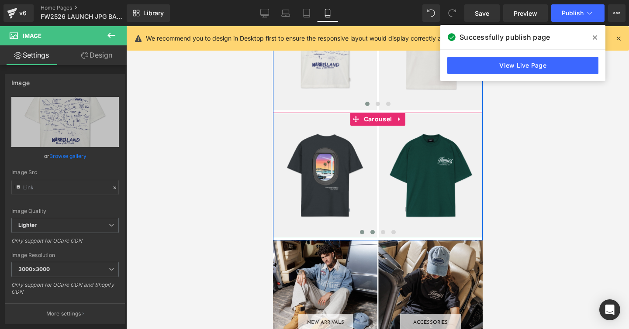
click at [372, 231] on span at bounding box center [372, 232] width 4 height 4
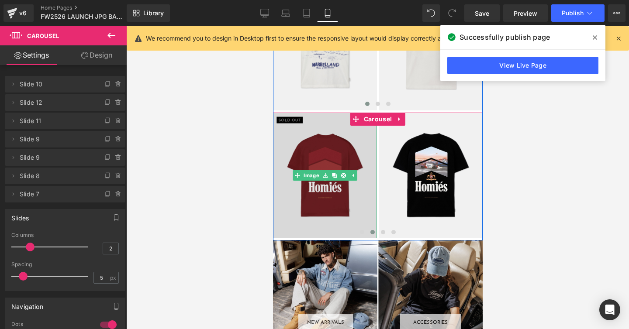
click at [320, 154] on img at bounding box center [325, 176] width 104 height 126
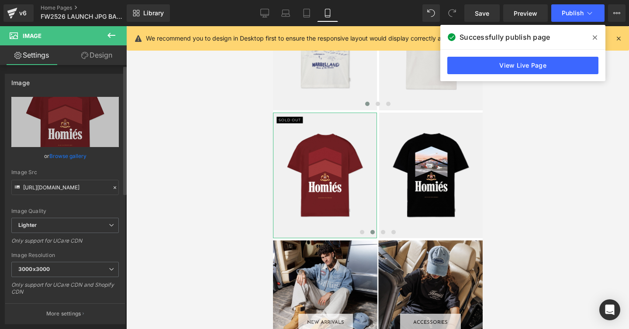
click at [60, 157] on link "Browse gallery" at bounding box center [67, 156] width 37 height 15
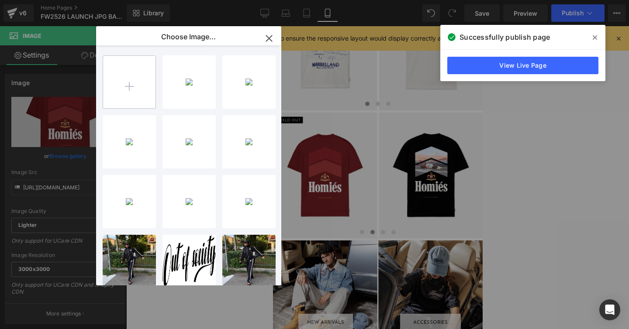
click at [128, 85] on input "file" at bounding box center [129, 82] width 52 height 52
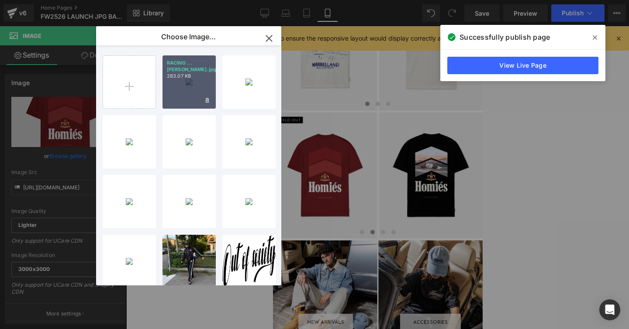
click at [180, 86] on div "RACING ...[PERSON_NAME].jpg 283.07 KB" at bounding box center [189, 81] width 53 height 53
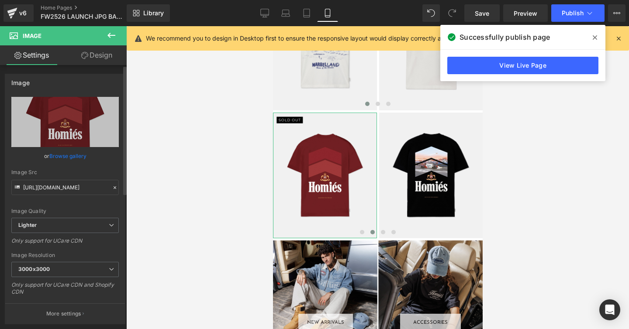
click at [72, 158] on link "Browse gallery" at bounding box center [67, 156] width 37 height 15
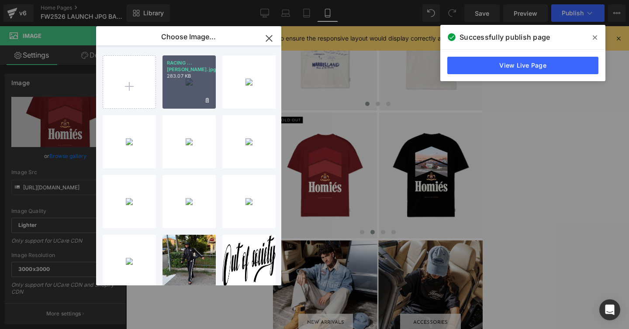
click at [186, 90] on div "RACING ...[PERSON_NAME].jpg 283.07 KB" at bounding box center [189, 81] width 53 height 53
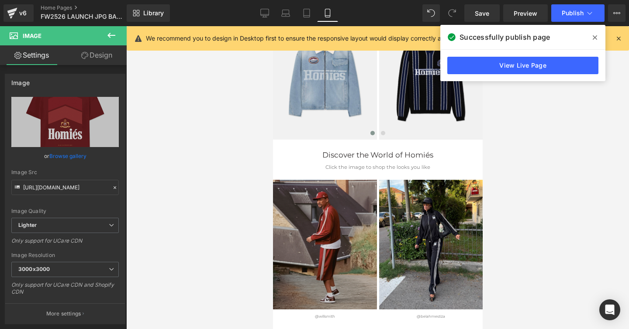
scroll to position [1470, 0]
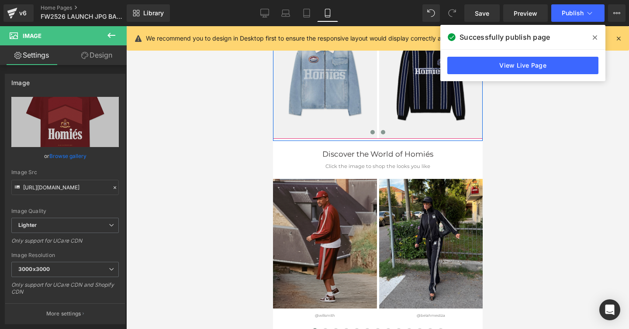
click at [383, 133] on span at bounding box center [382, 132] width 4 height 4
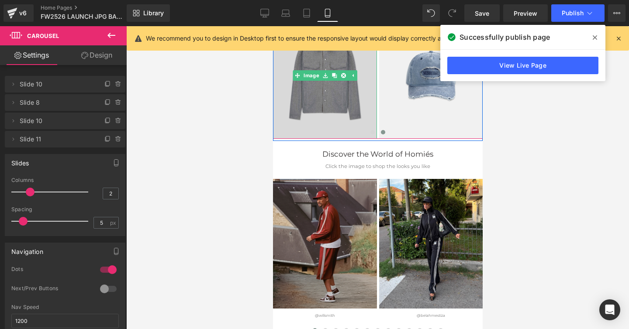
click at [324, 105] on img at bounding box center [325, 76] width 104 height 126
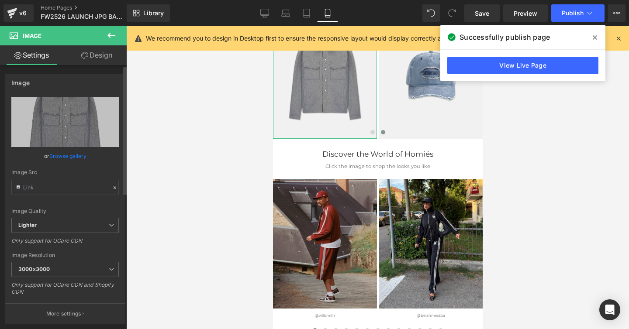
click at [69, 157] on link "Browse gallery" at bounding box center [67, 156] width 37 height 15
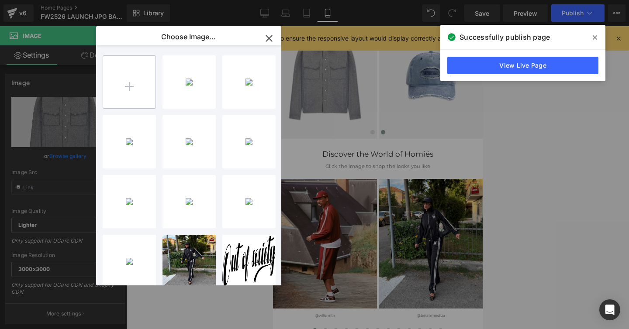
click at [124, 86] on input "file" at bounding box center [129, 82] width 52 height 52
type input "C:\fakepath\INTERLOCK OVERSHIRT.jpg"
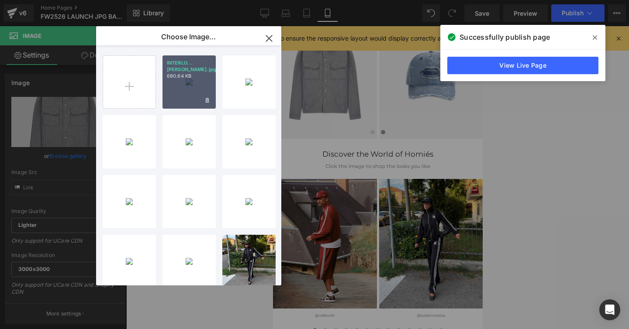
click at [181, 86] on div "INTERLO...[PERSON_NAME].jpg 680.64 KB" at bounding box center [189, 81] width 53 height 53
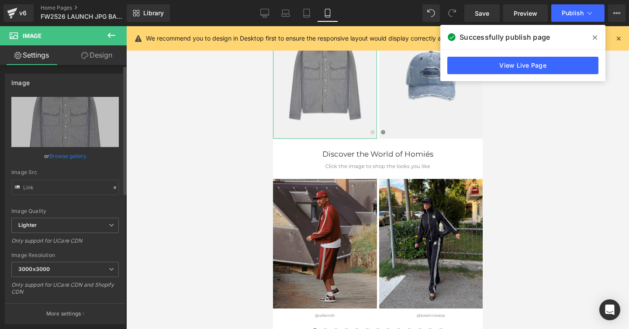
click at [77, 157] on link "Browse gallery" at bounding box center [67, 156] width 37 height 15
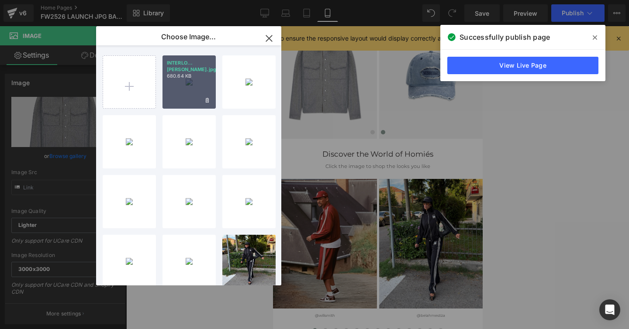
click at [183, 79] on div "INTERLO...[PERSON_NAME].jpg 680.64 KB" at bounding box center [189, 81] width 53 height 53
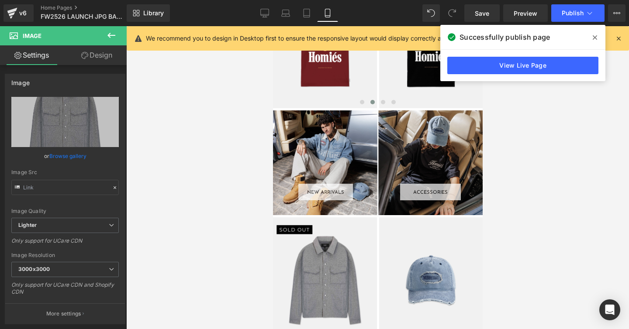
scroll to position [1267, 0]
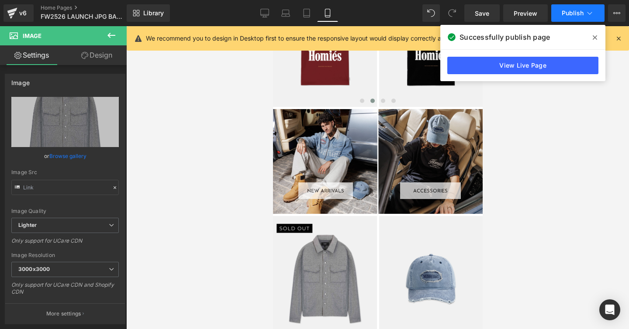
click at [562, 14] on span "Publish" at bounding box center [573, 13] width 22 height 7
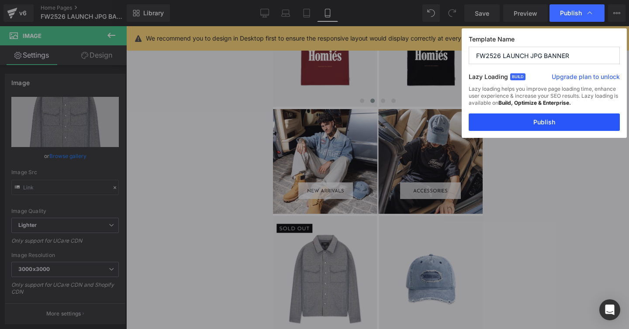
drag, startPoint x: 531, startPoint y: 123, endPoint x: 109, endPoint y: 106, distance: 421.9
click at [531, 123] on button "Publish" at bounding box center [544, 122] width 151 height 17
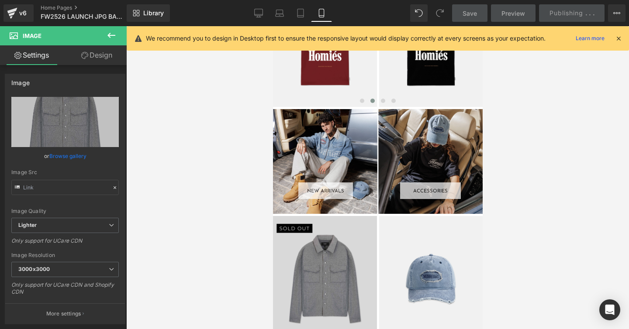
click at [360, 229] on div "Image Image Image Image Image ‹" at bounding box center [378, 279] width 210 height 126
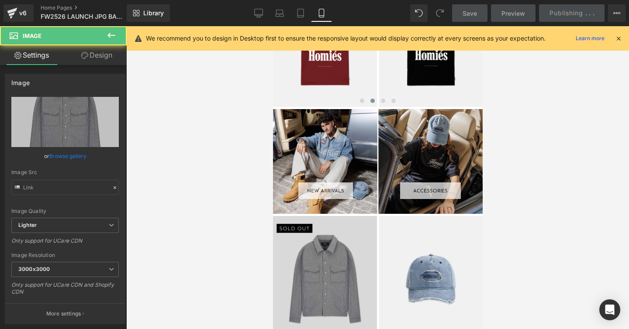
scroll to position [1139, 0]
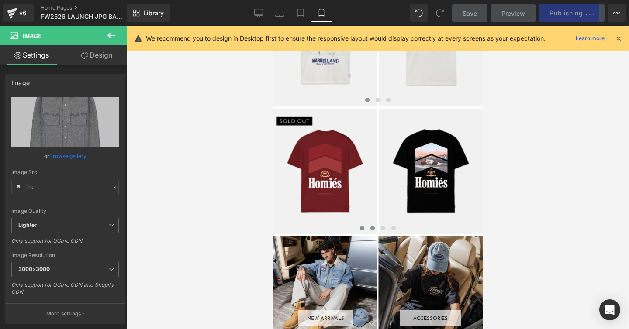
click at [362, 228] on span at bounding box center [362, 228] width 4 height 4
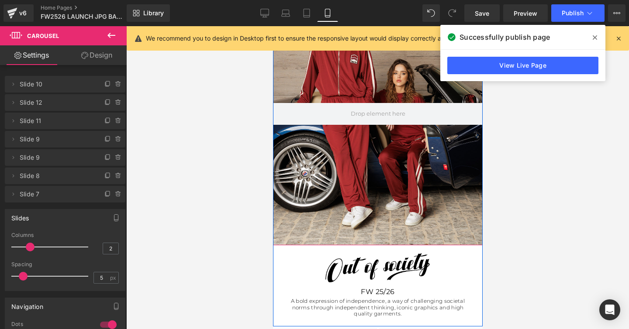
scroll to position [112, 0]
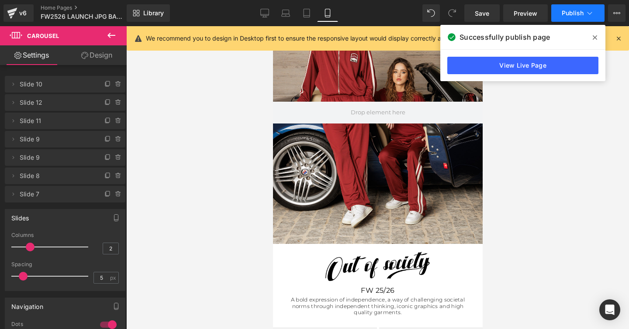
click at [569, 14] on span "Publish" at bounding box center [573, 13] width 22 height 7
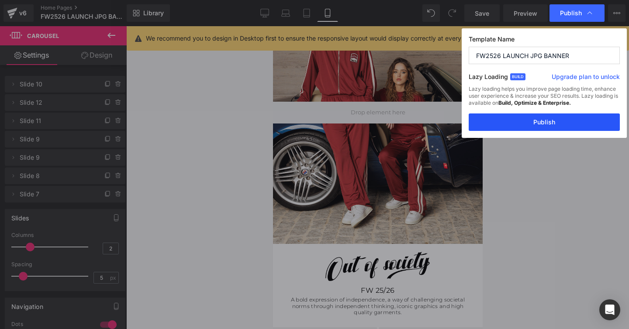
click at [494, 122] on button "Publish" at bounding box center [544, 122] width 151 height 17
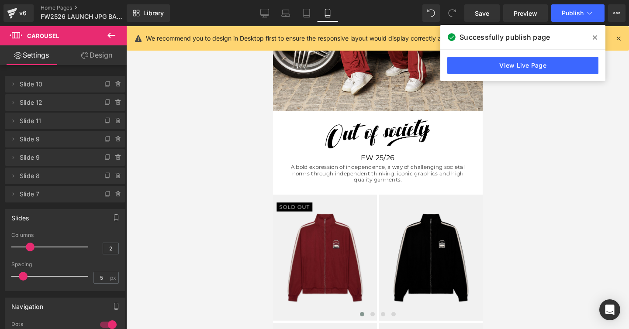
scroll to position [238, 0]
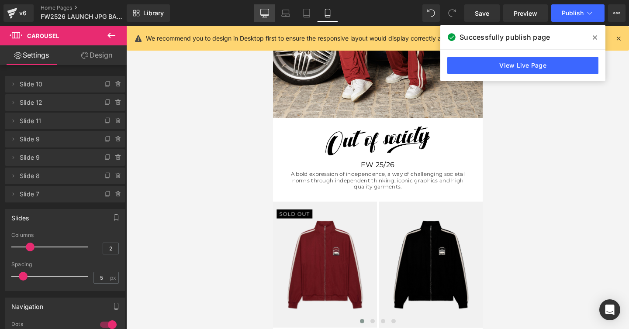
click at [263, 11] on icon at bounding box center [264, 13] width 9 height 9
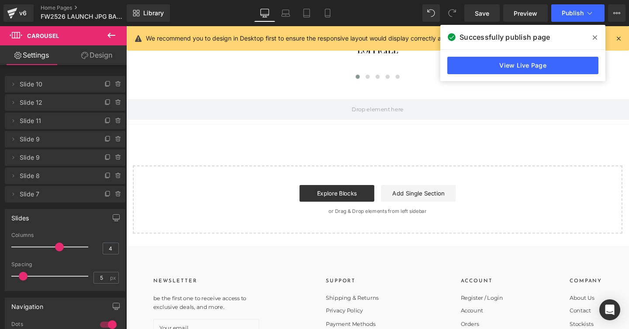
scroll to position [2013, 0]
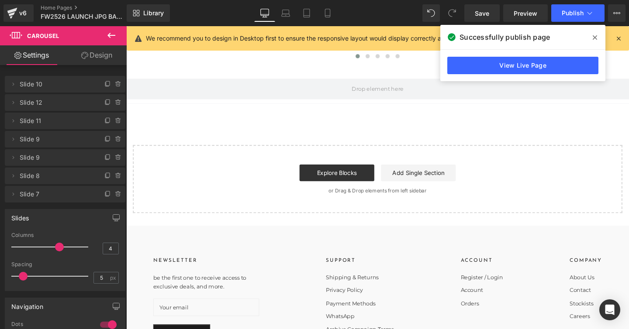
click at [595, 36] on icon at bounding box center [595, 37] width 4 height 7
